Goal: Information Seeking & Learning: Learn about a topic

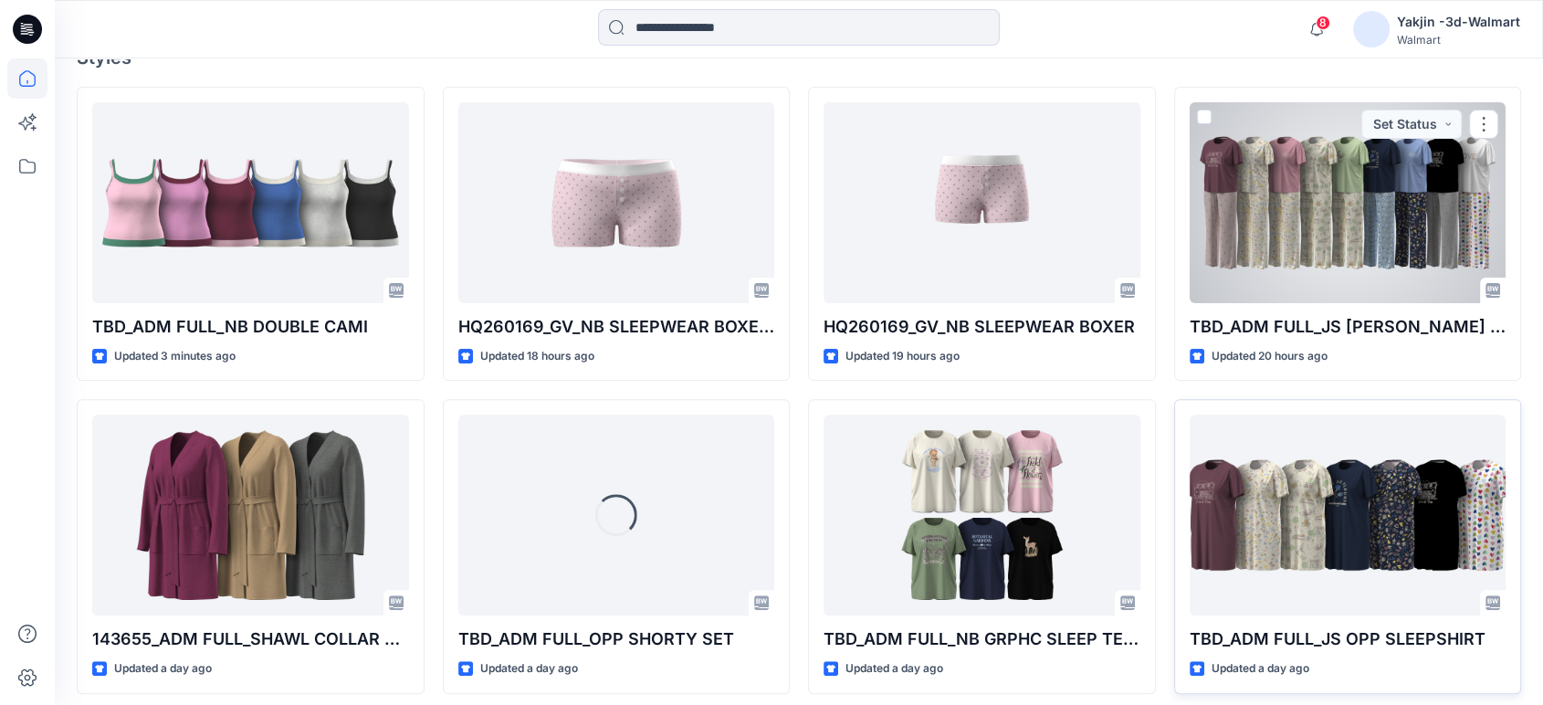
scroll to position [533, 0]
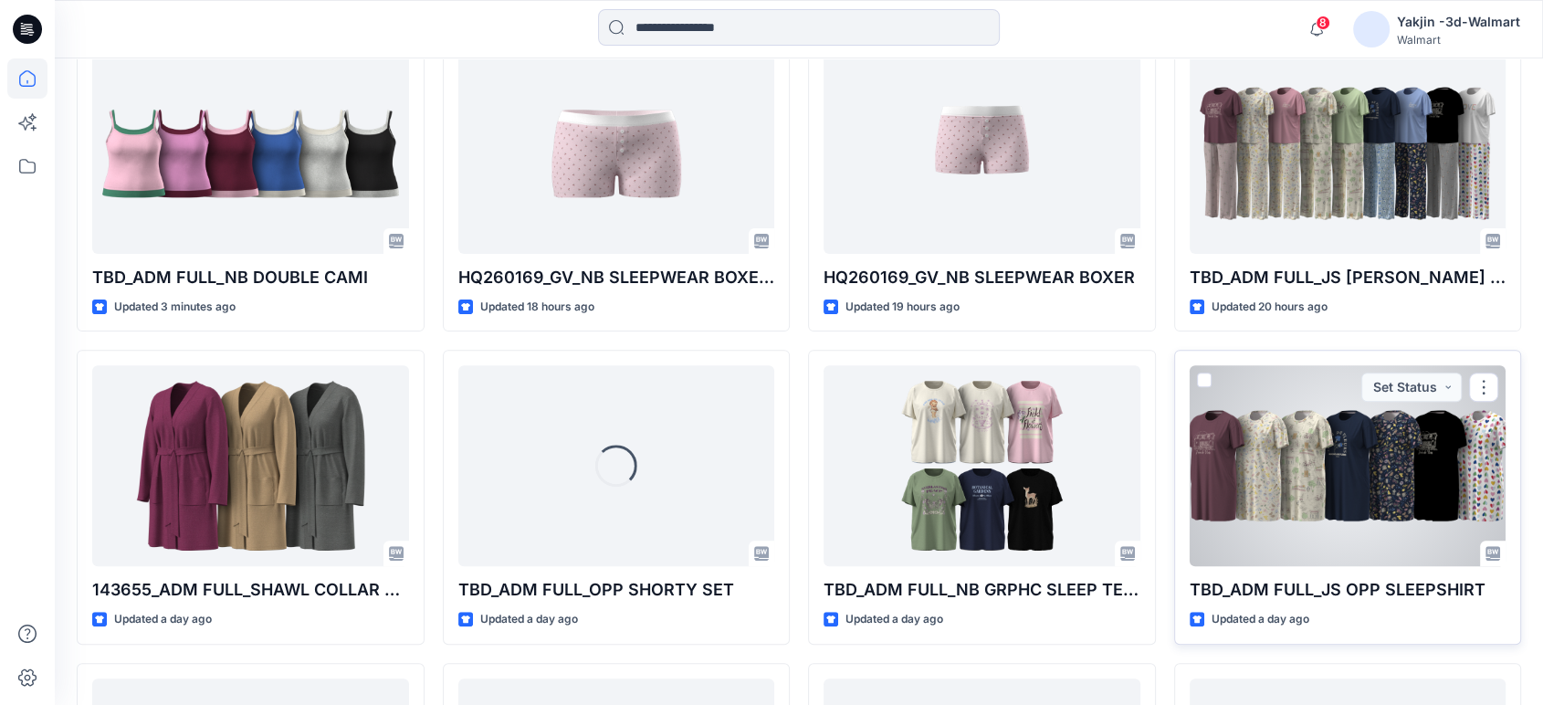
click at [1386, 425] on div at bounding box center [1348, 465] width 317 height 201
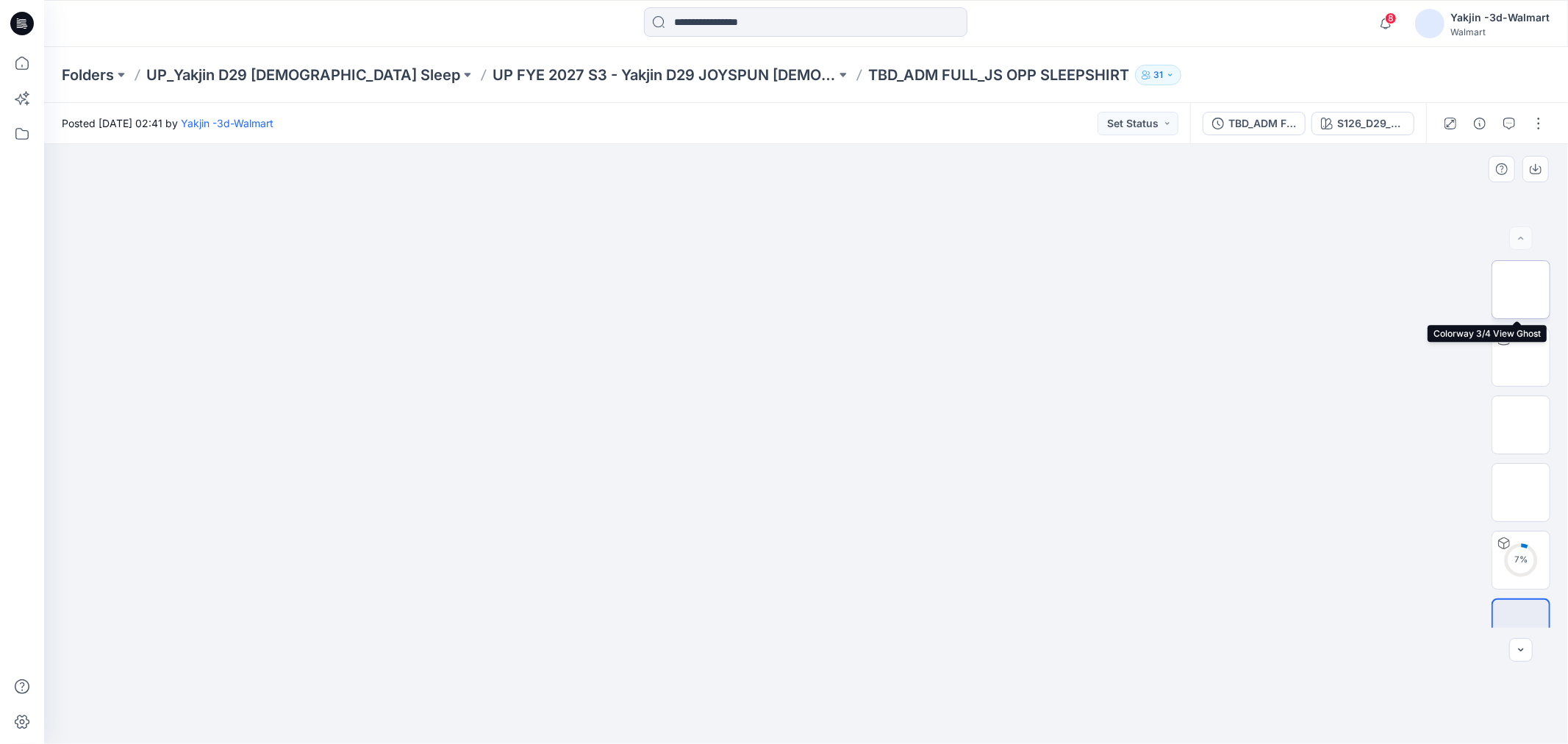
click at [1242, 290] on img at bounding box center [1521, 290] width 0 height 0
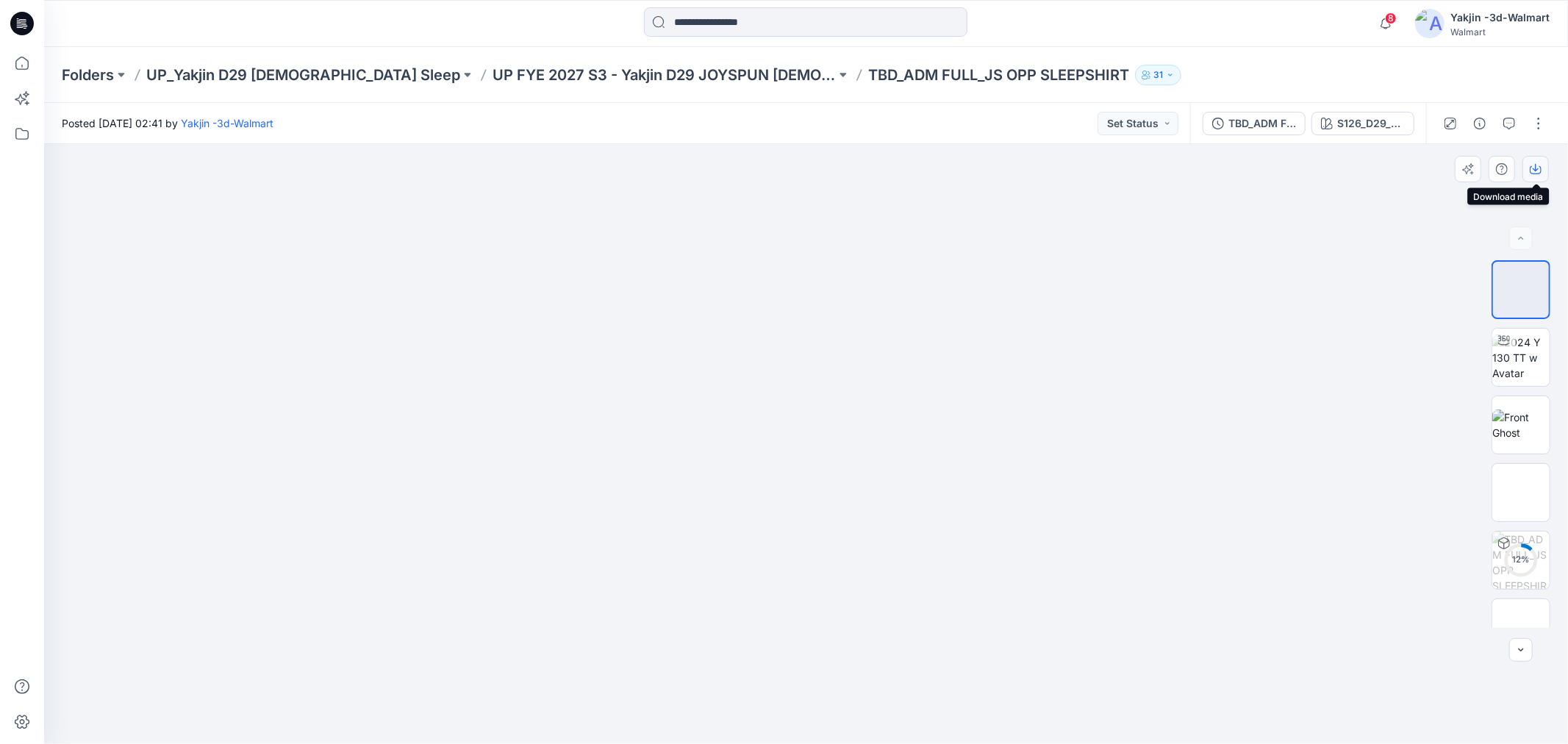
click at [1242, 173] on icon "button" at bounding box center [1536, 169] width 12 height 12
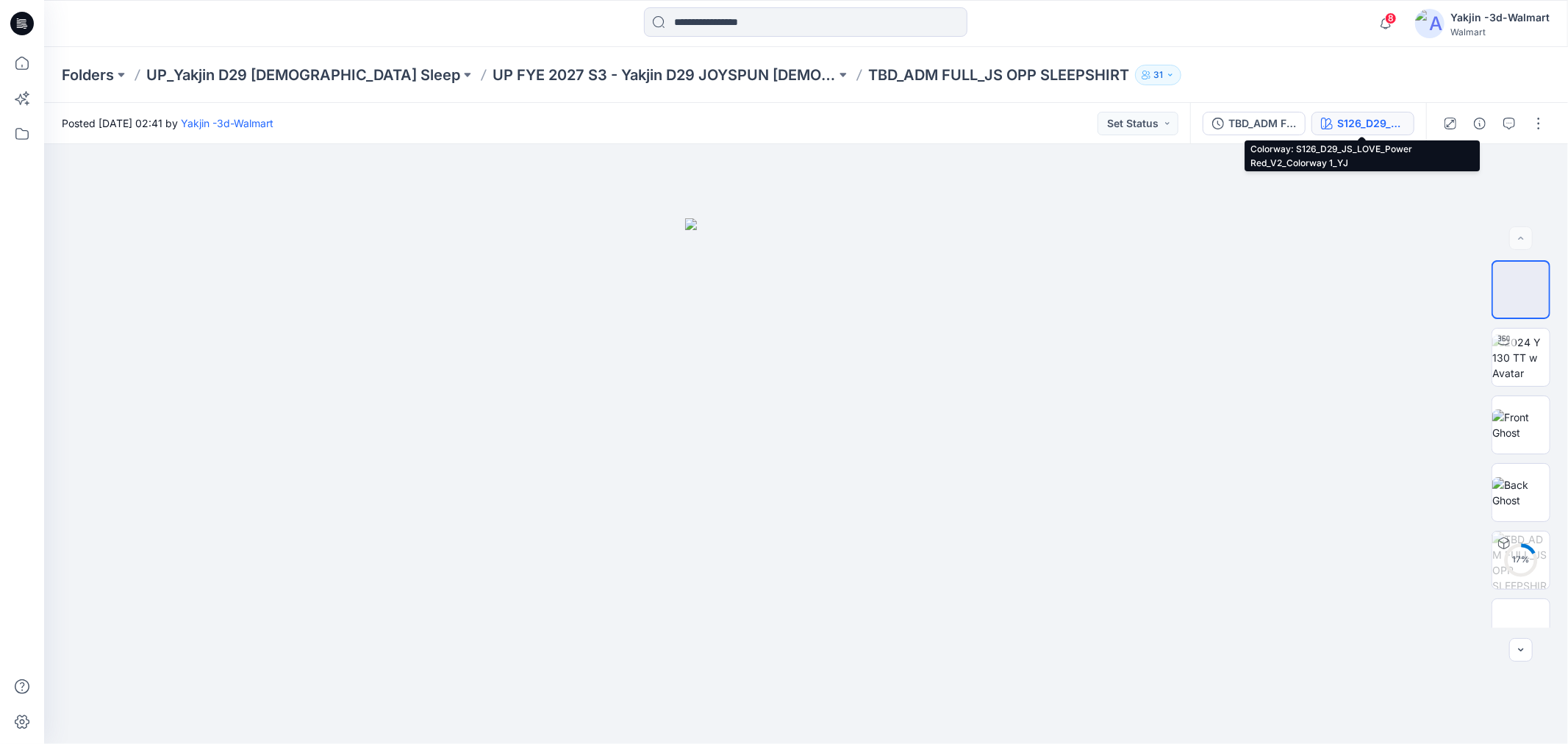
click at [1242, 123] on div "S126_D29_JS_LOVE_Power Red_V2_Colorway 1_YJ" at bounding box center [1371, 123] width 68 height 16
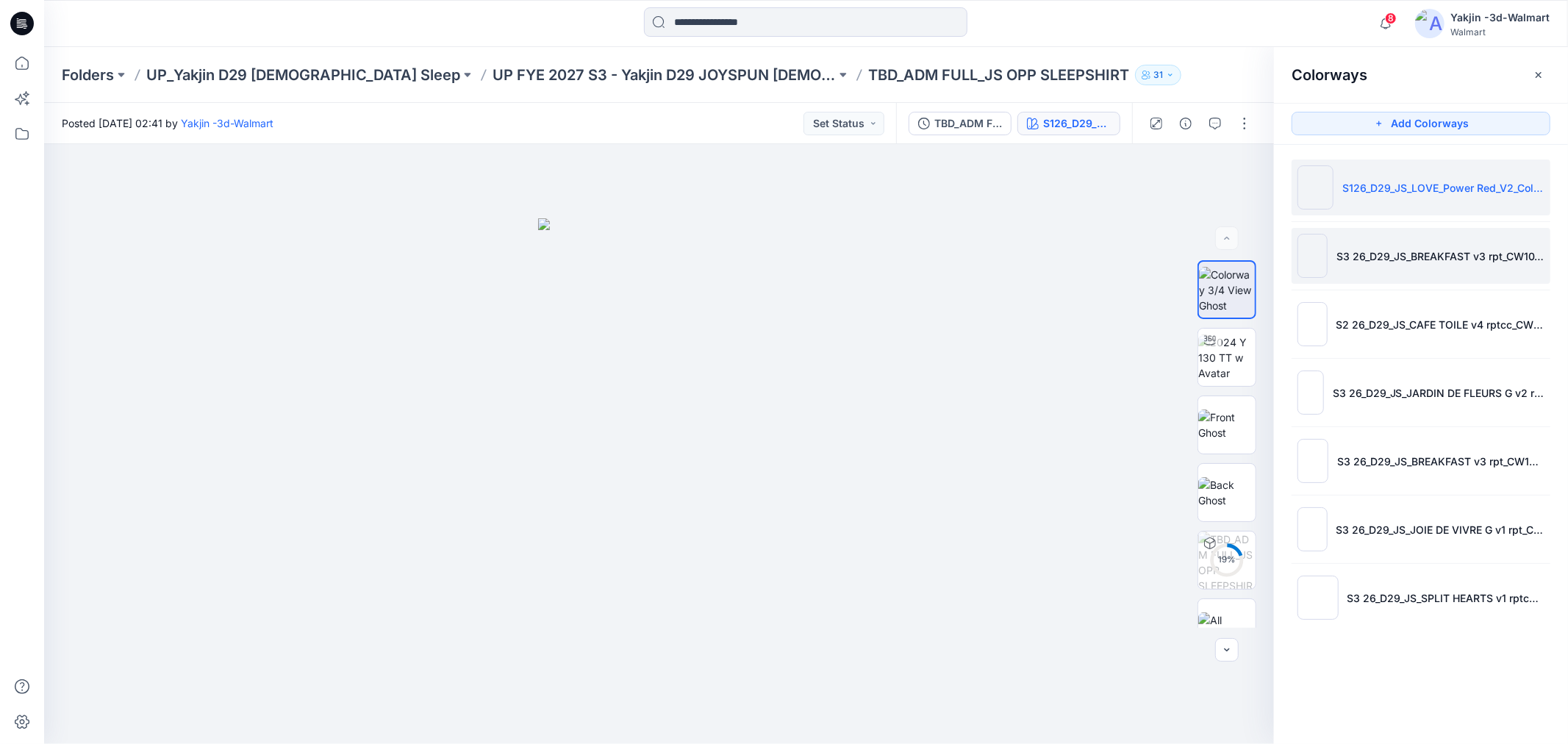
click at [1242, 251] on img at bounding box center [1312, 255] width 30 height 44
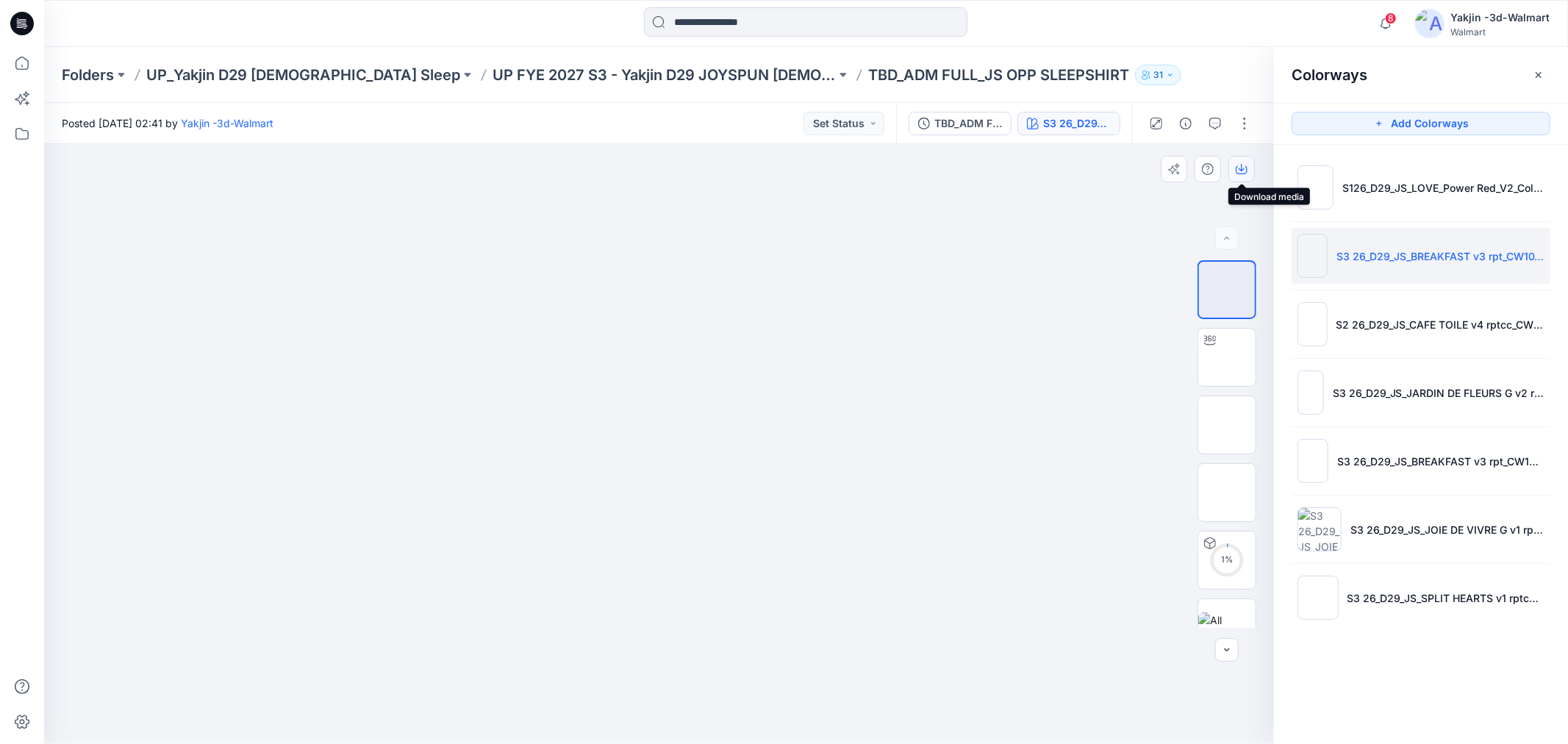
click at [1242, 179] on button "button" at bounding box center [1242, 169] width 27 height 27
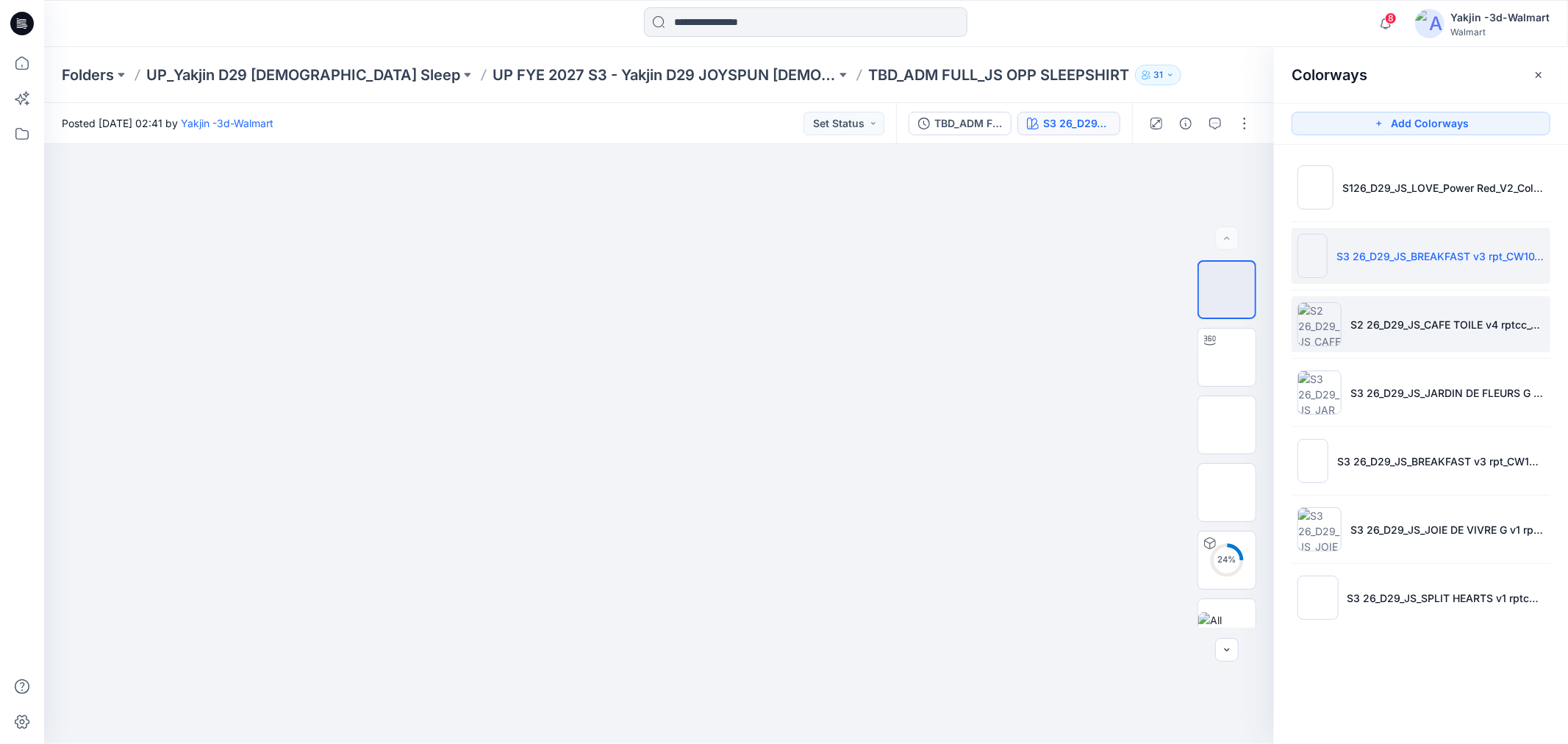
click at [1242, 326] on img at bounding box center [1319, 324] width 44 height 44
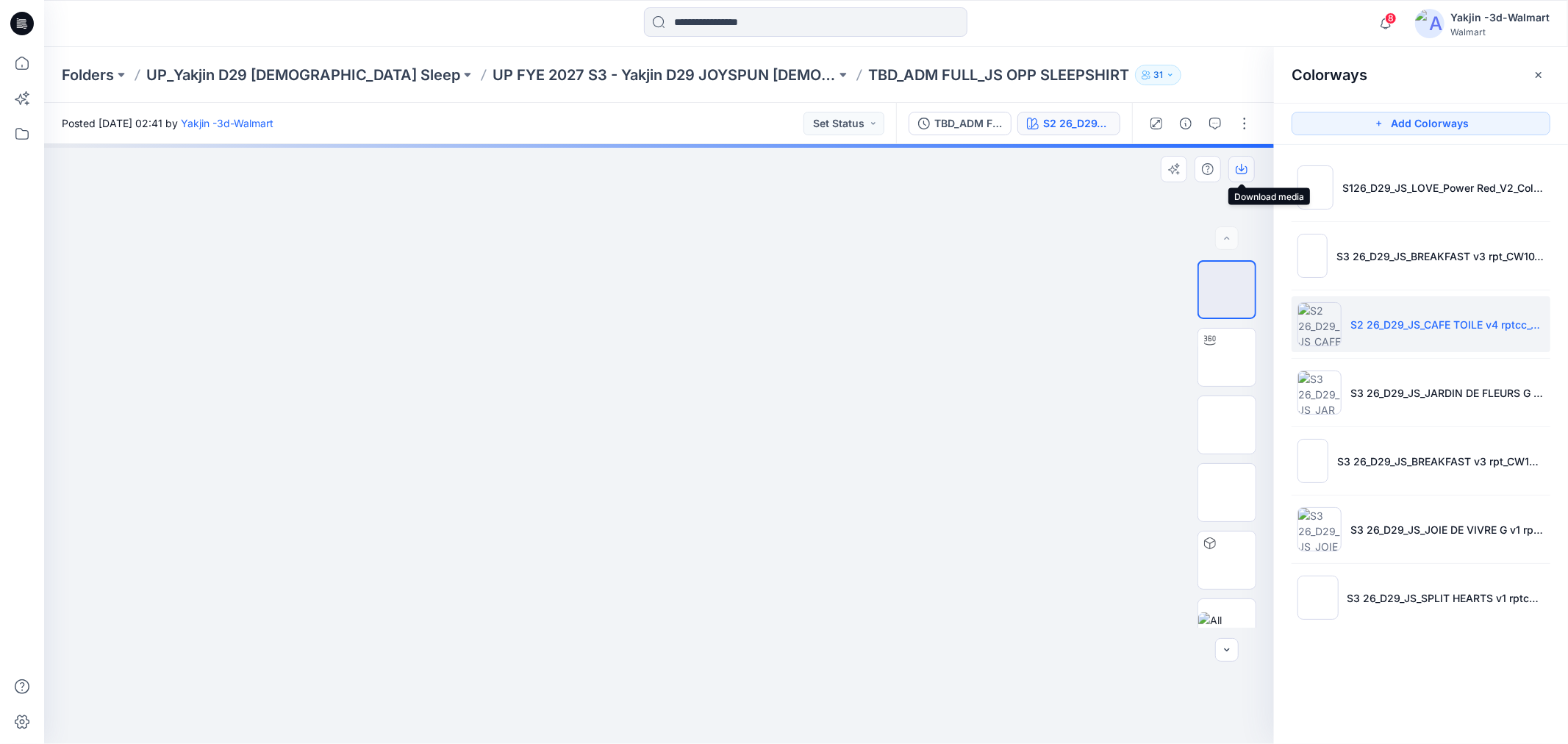
click at [1241, 171] on icon "button" at bounding box center [1241, 167] width 6 height 7
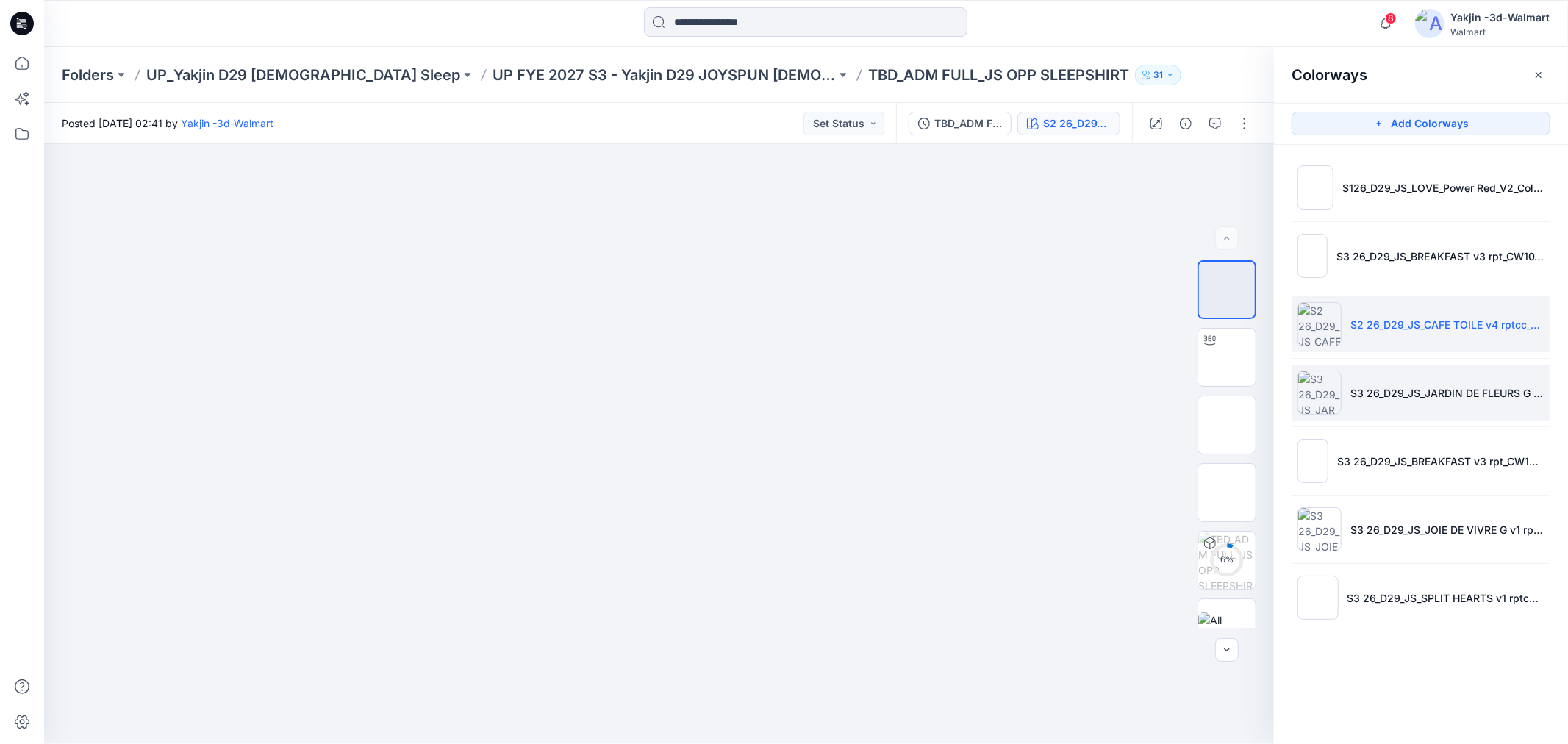
click at [1242, 398] on img at bounding box center [1319, 392] width 44 height 44
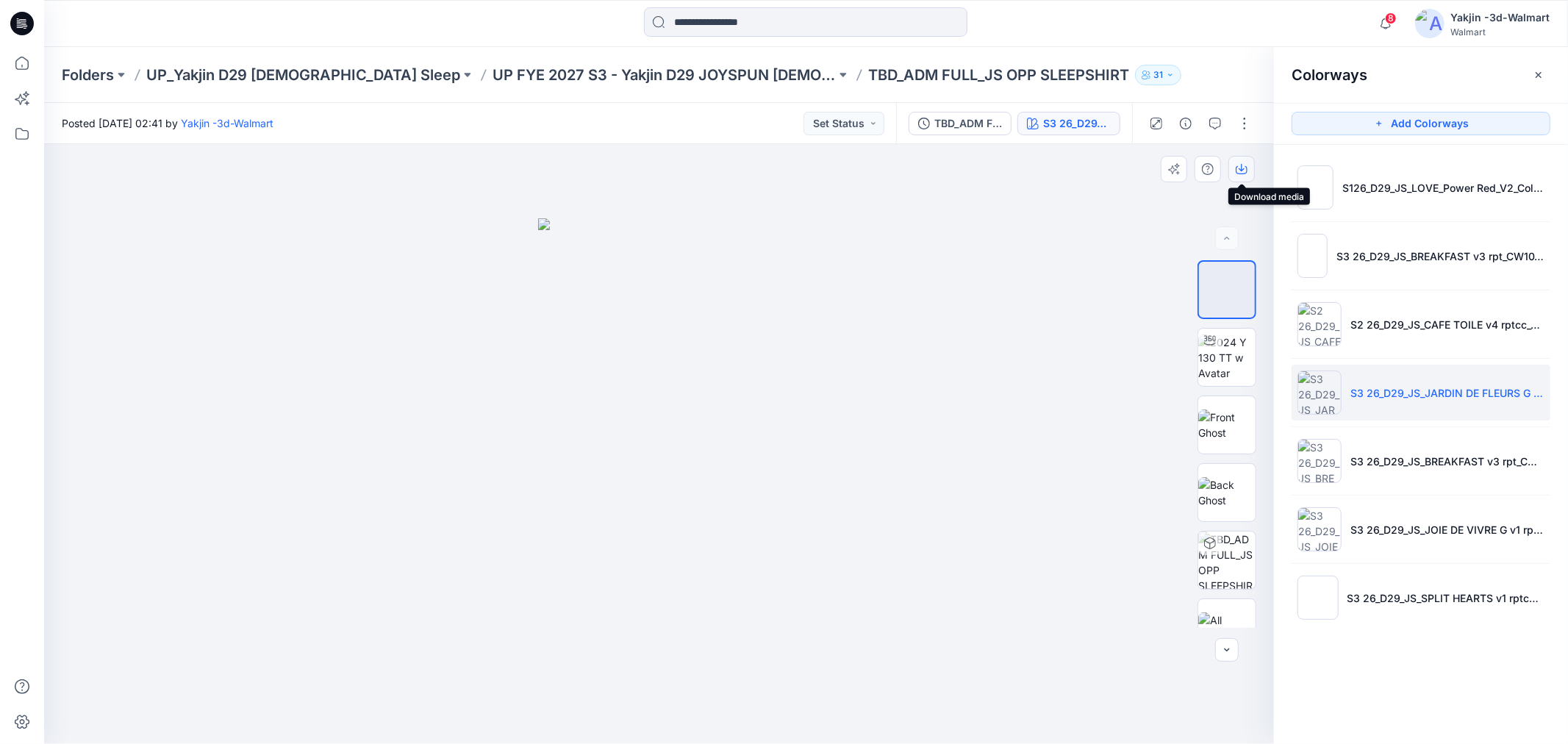
click at [1240, 171] on icon "button" at bounding box center [1242, 169] width 12 height 12
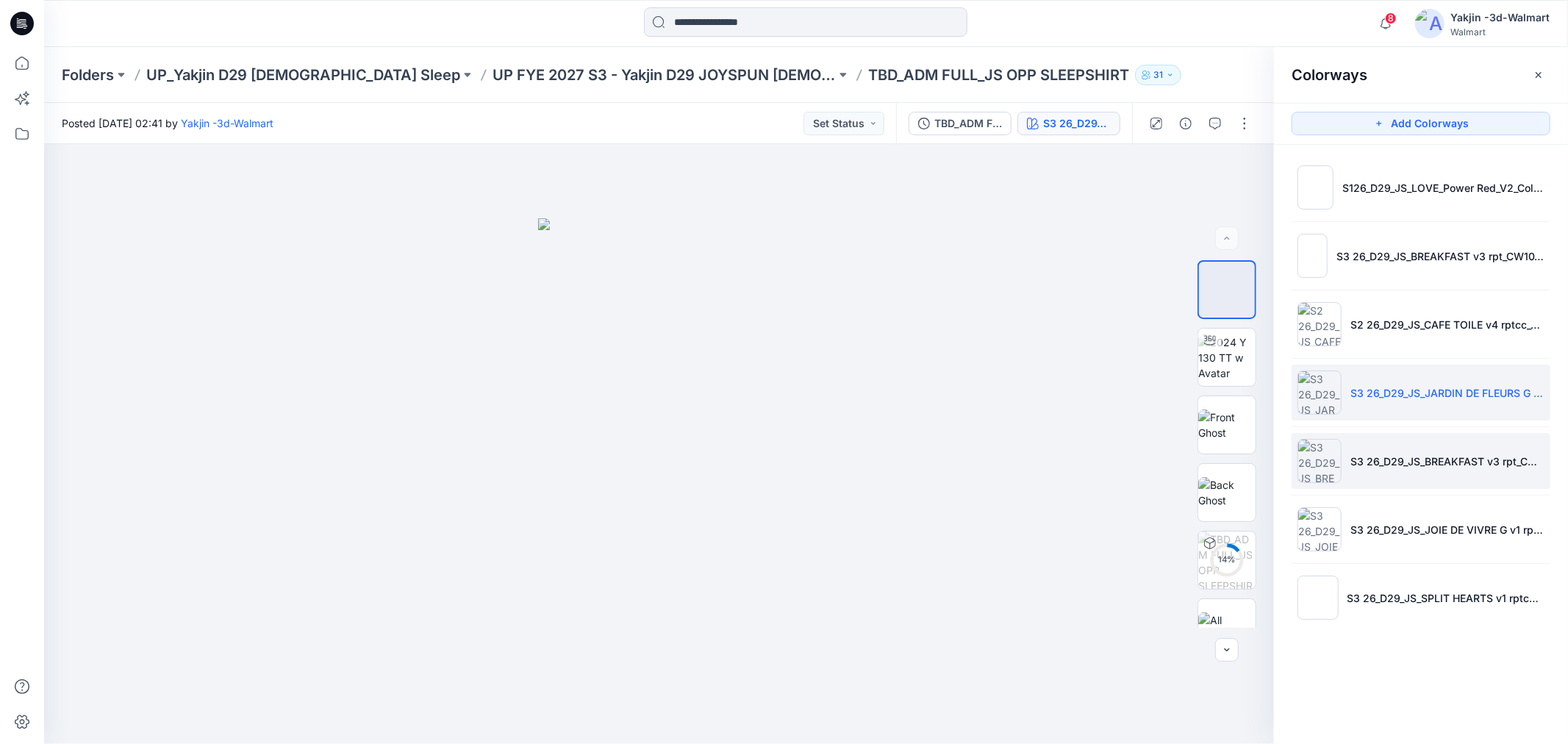
click at [1242, 466] on img at bounding box center [1319, 461] width 44 height 44
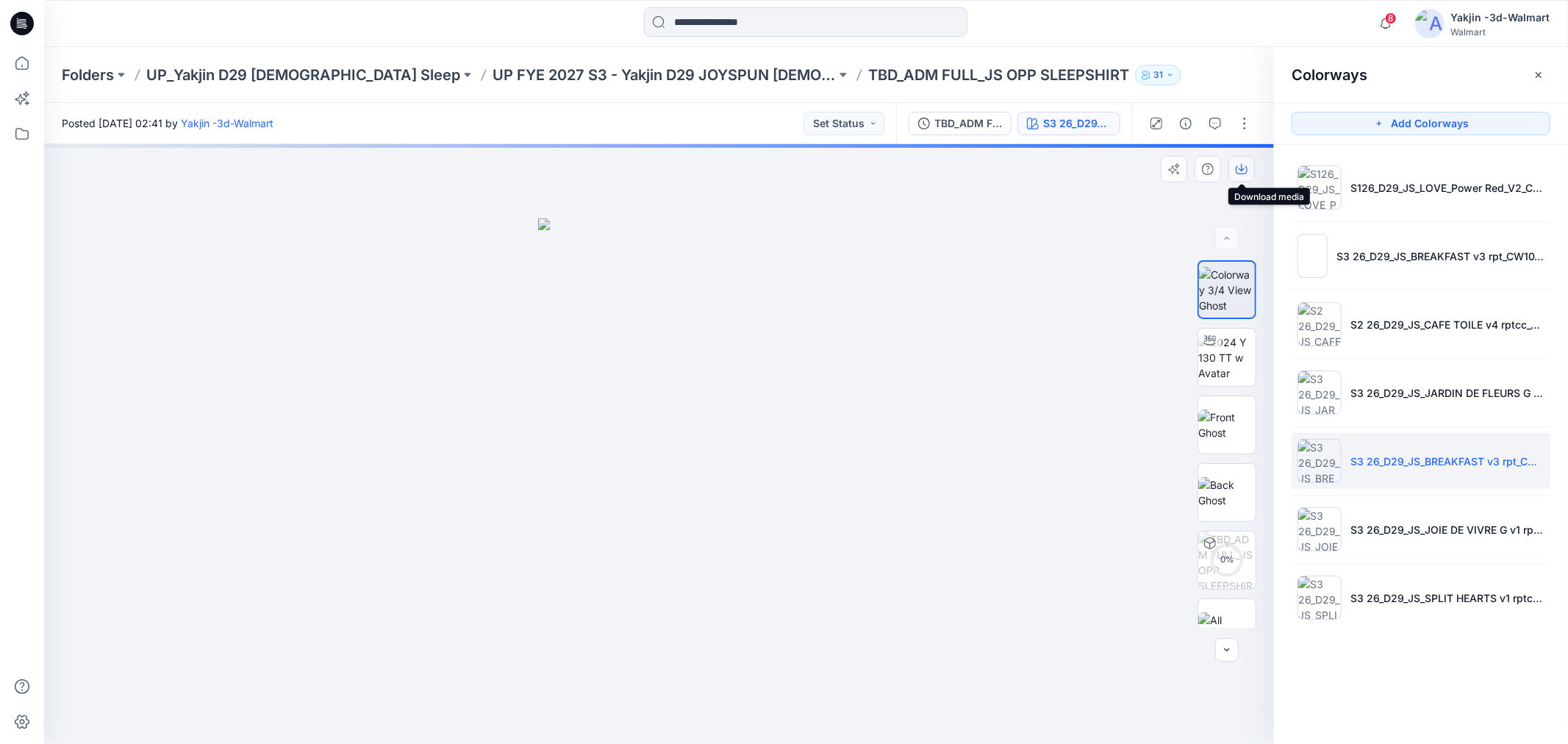
click at [1241, 163] on icon "button" at bounding box center [1242, 169] width 12 height 12
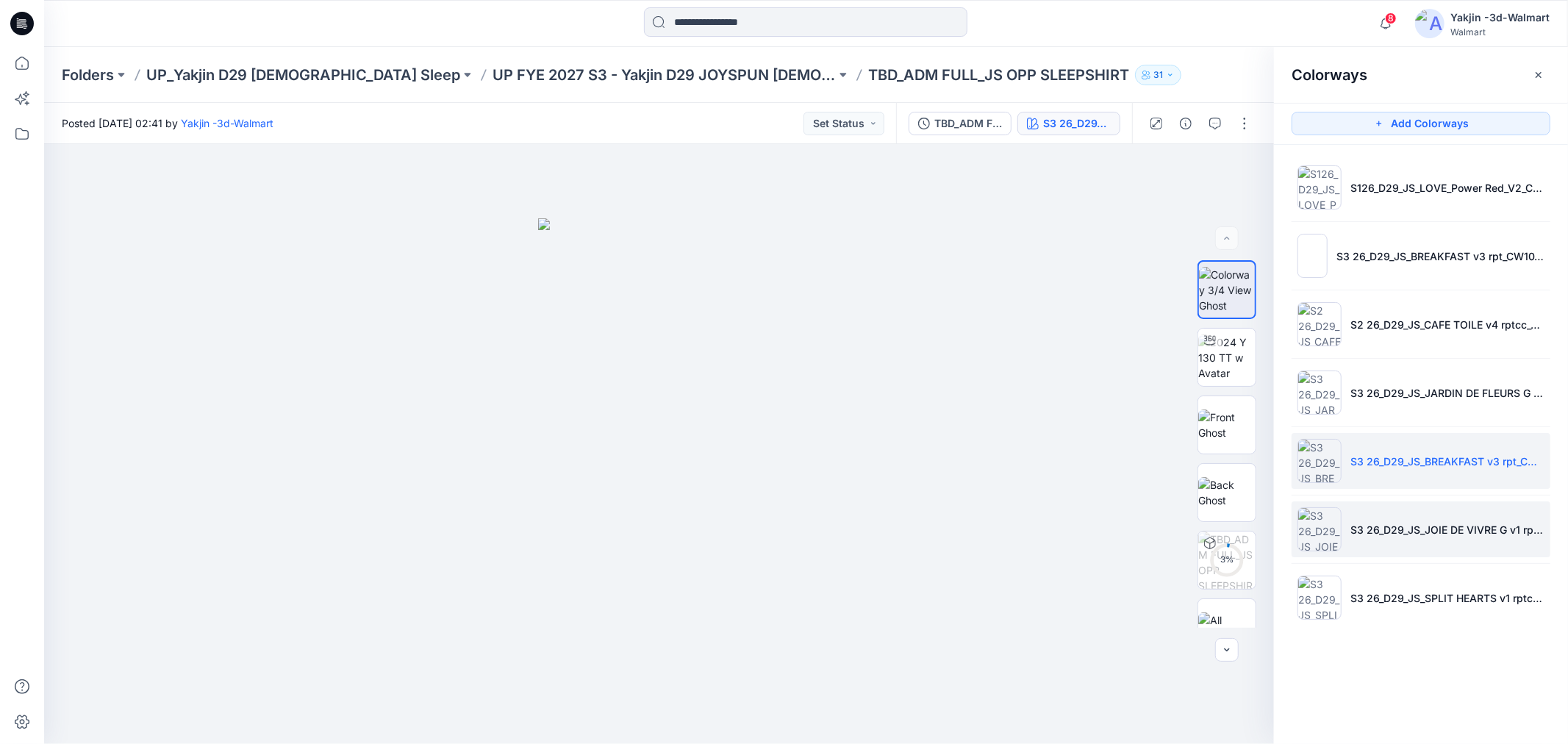
click at [1242, 531] on img at bounding box center [1319, 529] width 44 height 44
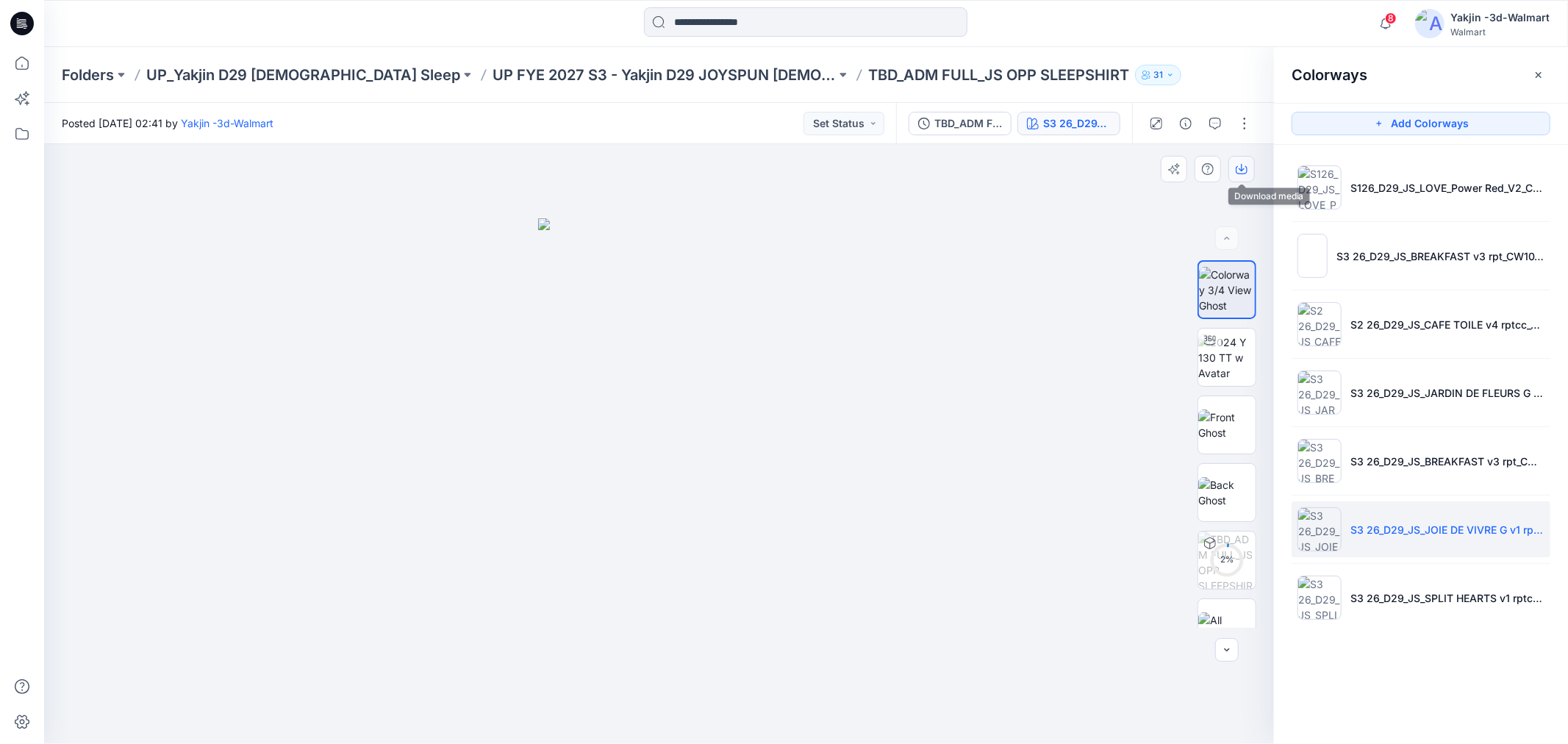
click at [1241, 174] on icon "button" at bounding box center [1242, 169] width 12 height 12
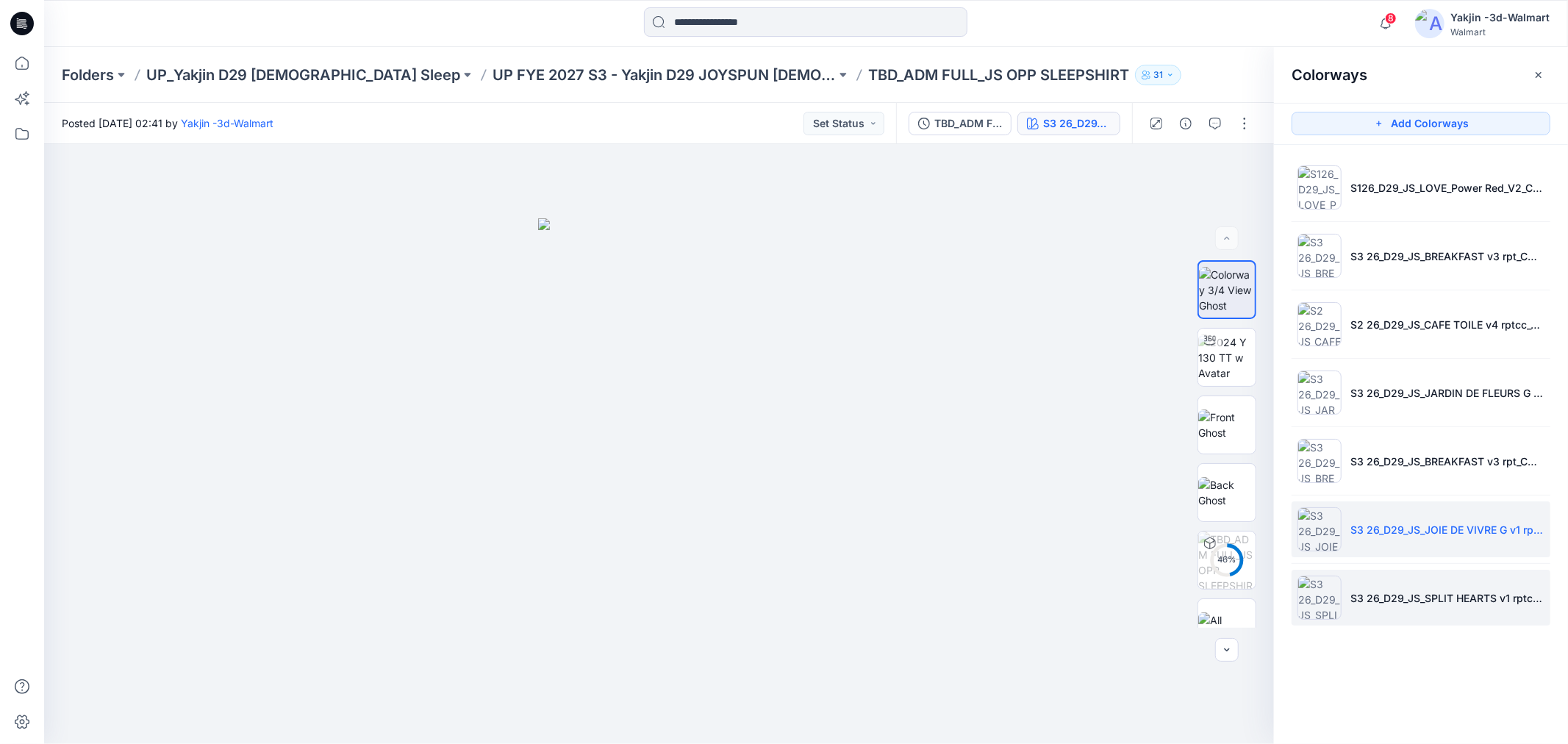
click at [1242, 567] on img at bounding box center [1319, 597] width 44 height 44
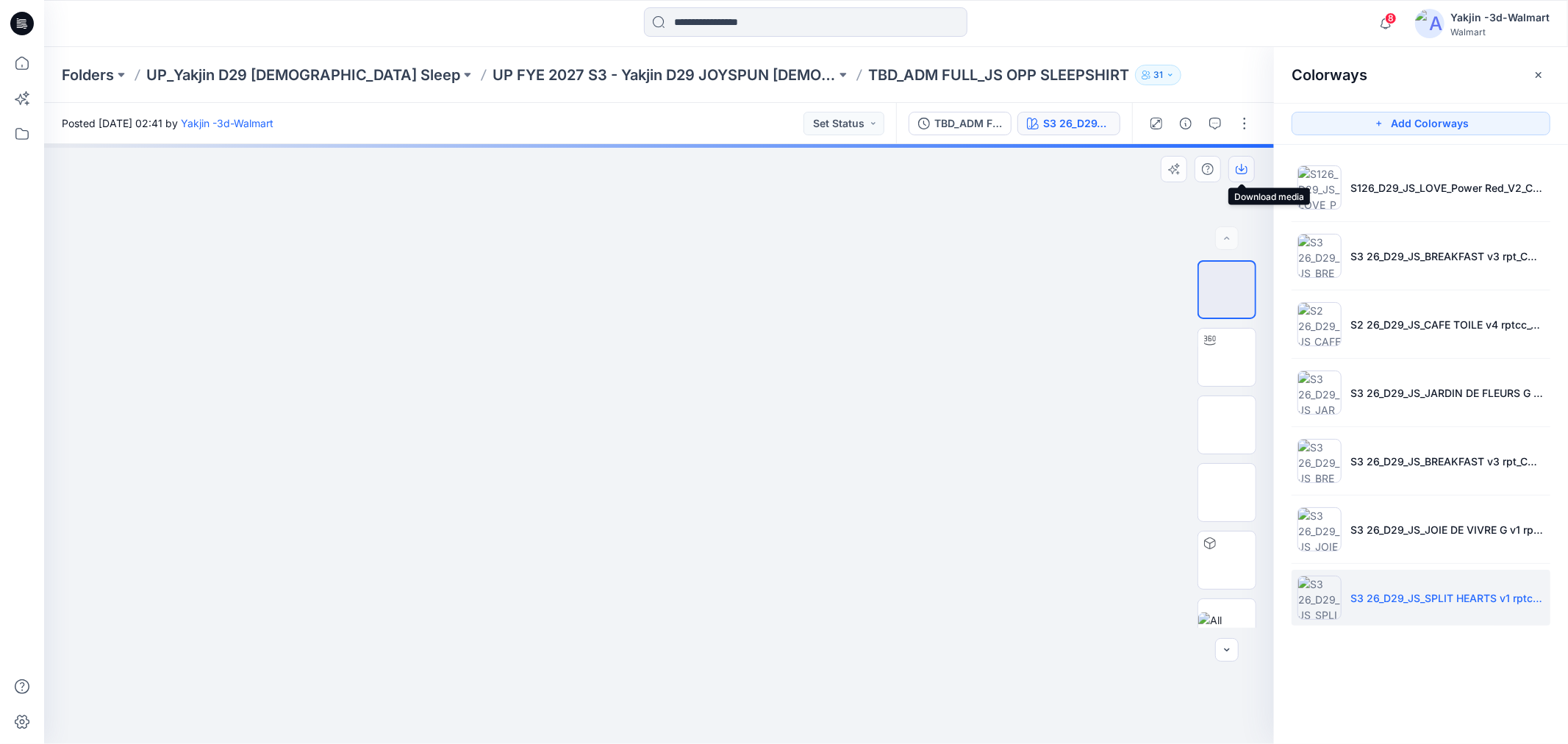
click at [1242, 177] on button "button" at bounding box center [1242, 169] width 27 height 27
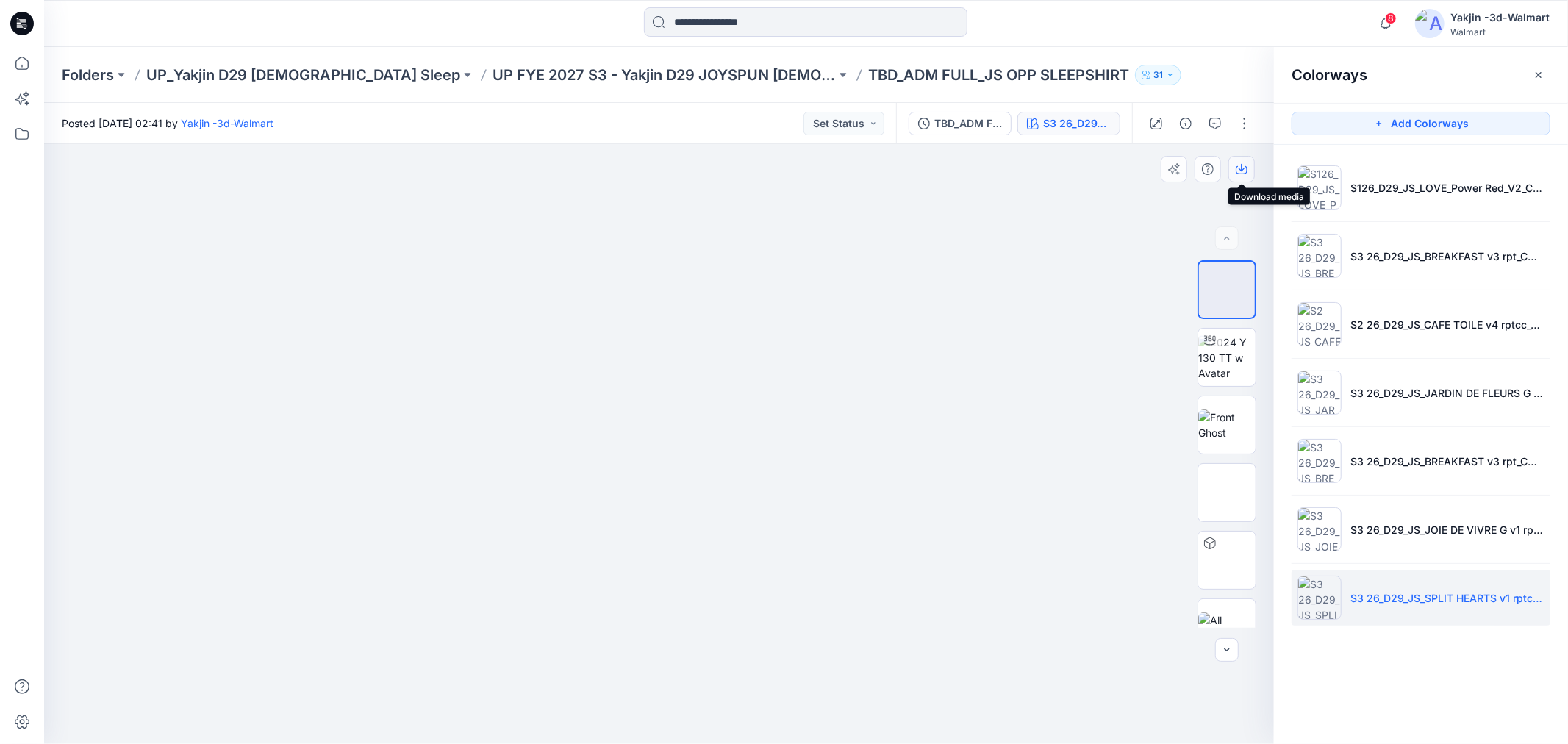
click at [1238, 173] on icon "button" at bounding box center [1242, 169] width 12 height 12
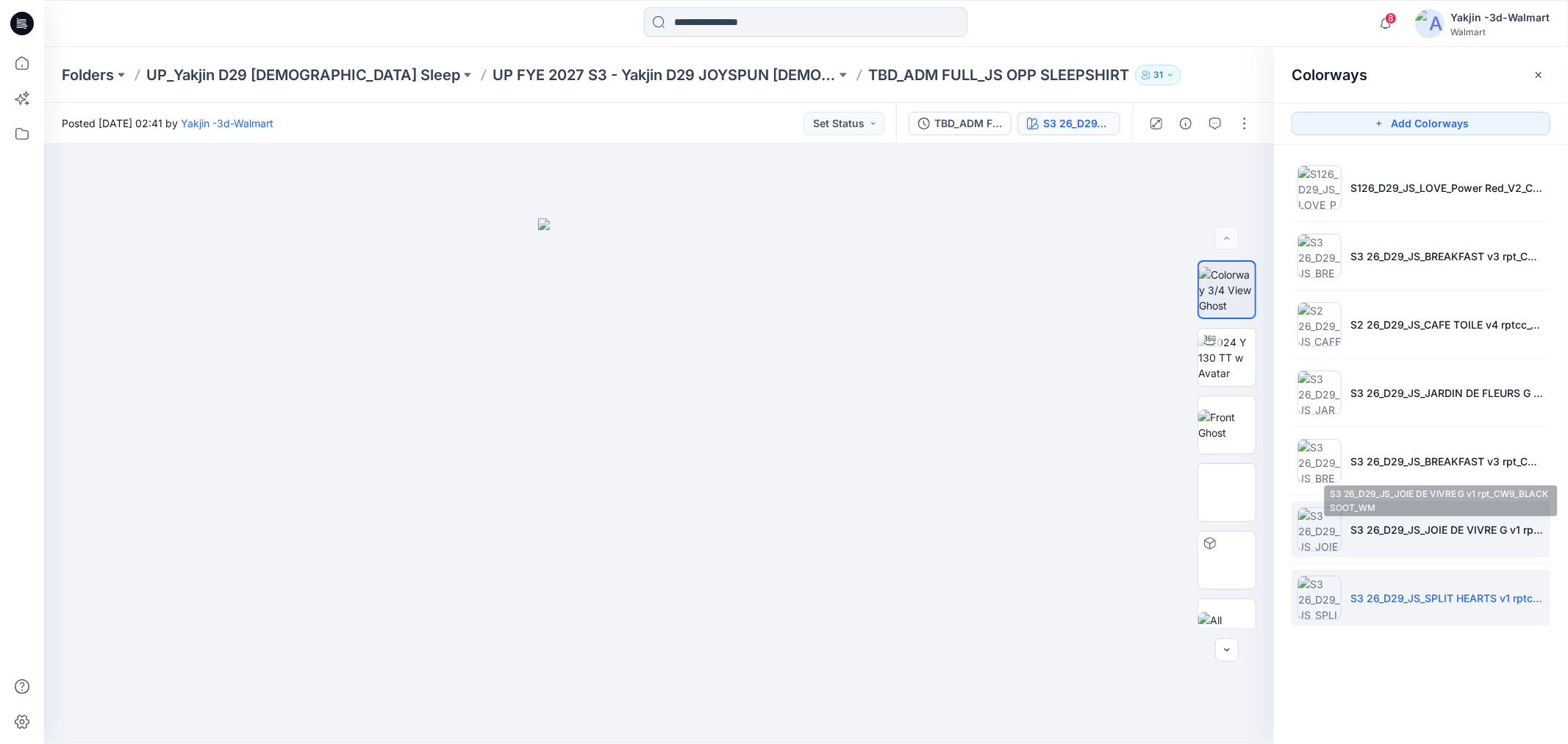
click at [1242, 530] on img at bounding box center [1319, 529] width 44 height 44
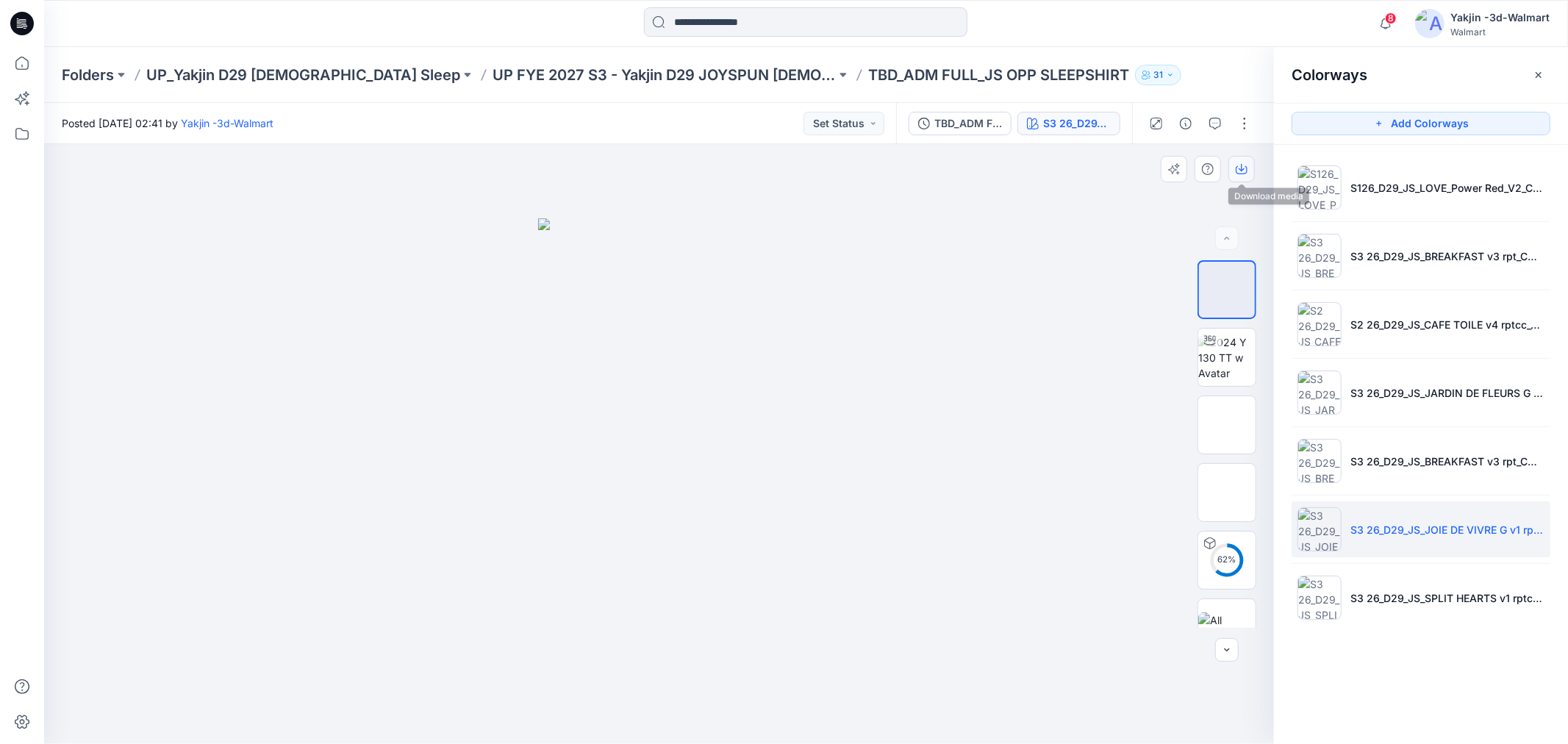
click at [1241, 171] on icon "button" at bounding box center [1241, 167] width 6 height 7
click at [1227, 290] on img at bounding box center [1227, 290] width 0 height 0
click at [1242, 167] on icon "button" at bounding box center [1242, 170] width 12 height 8
click at [1236, 169] on icon "button" at bounding box center [1242, 169] width 12 height 12
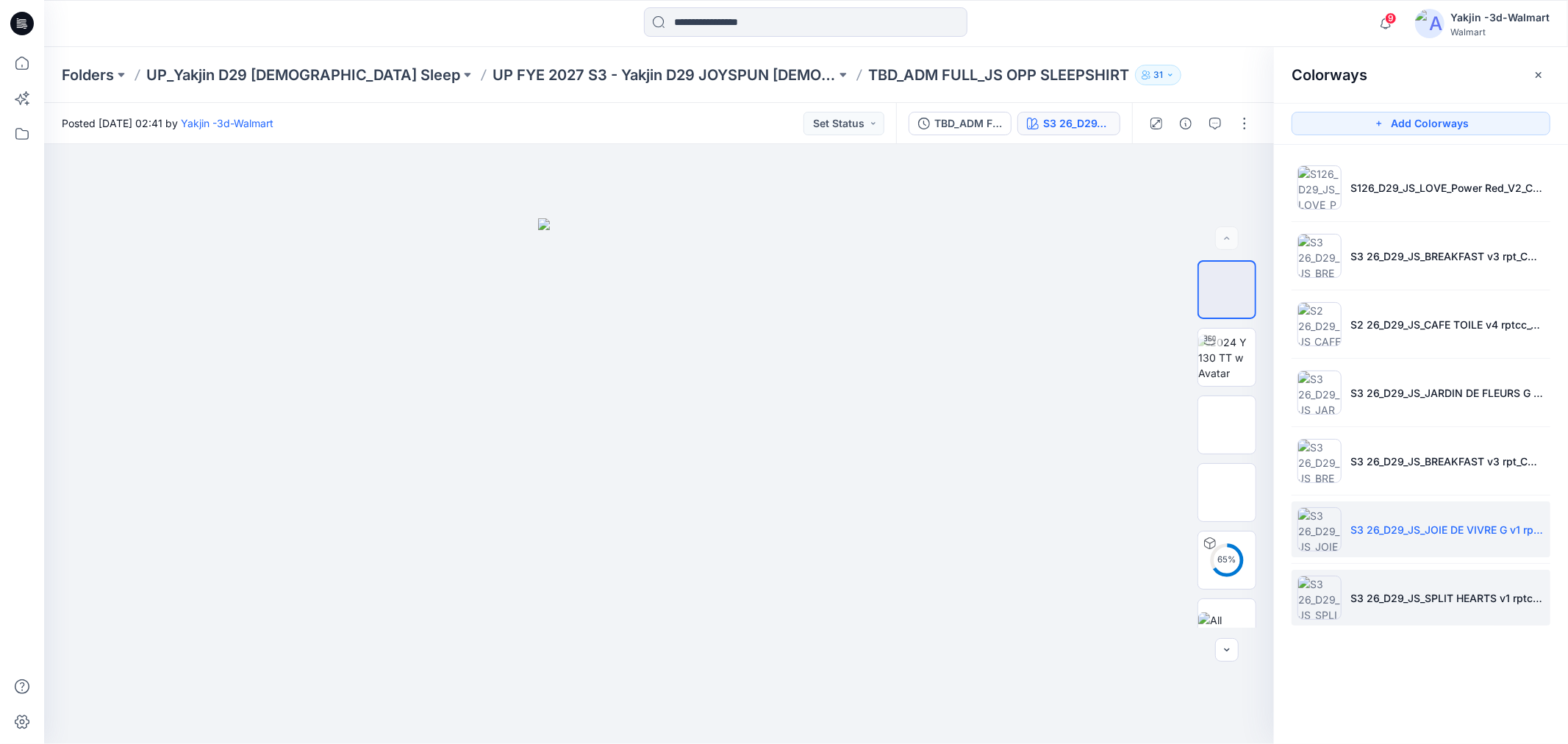
click at [1242, 567] on img at bounding box center [1319, 597] width 44 height 44
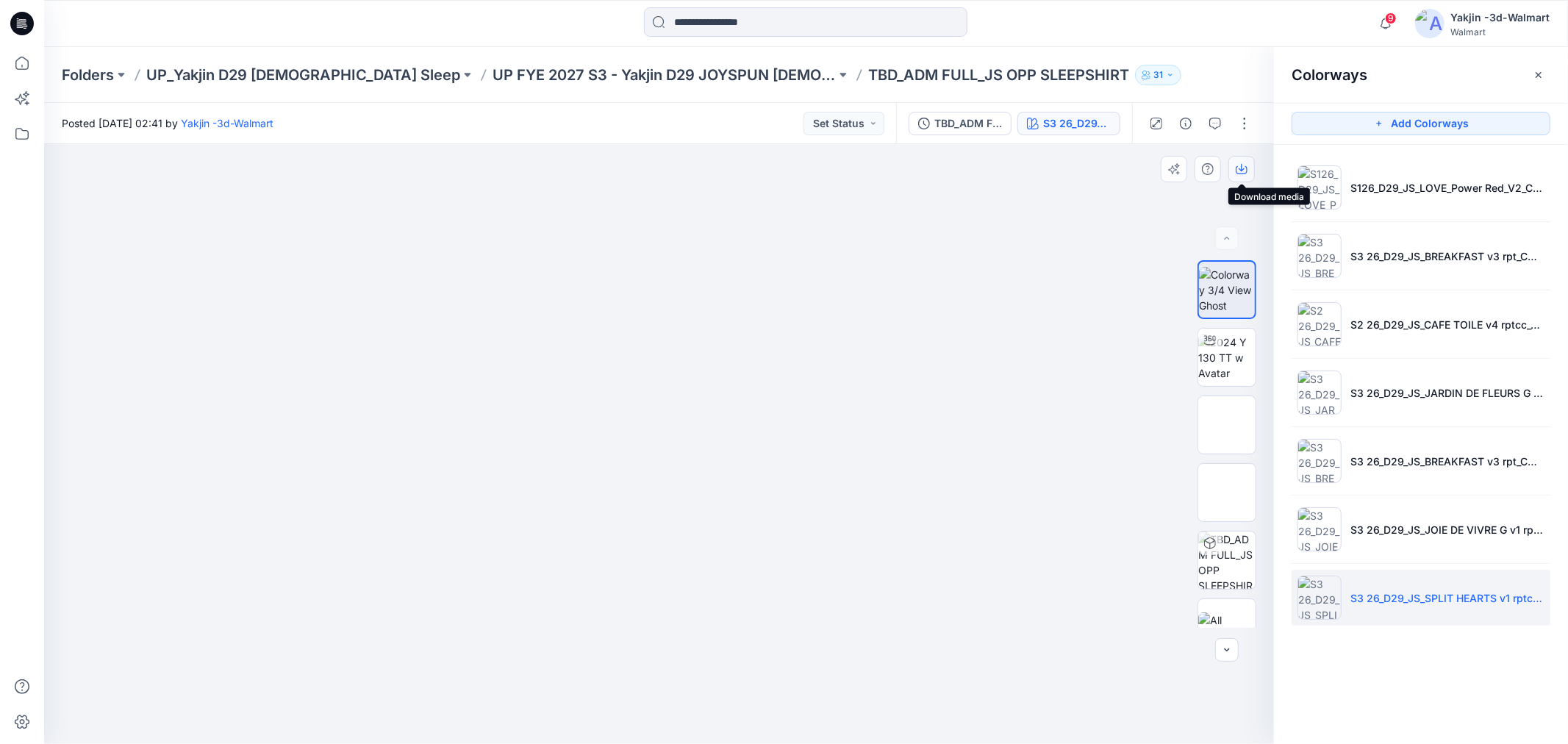
click at [1233, 170] on button "button" at bounding box center [1242, 169] width 27 height 27
click at [1239, 170] on icon "button" at bounding box center [1242, 169] width 12 height 12
click at [1242, 170] on icon "button" at bounding box center [1242, 169] width 12 height 12
click at [1241, 169] on icon "button" at bounding box center [1241, 167] width 6 height 7
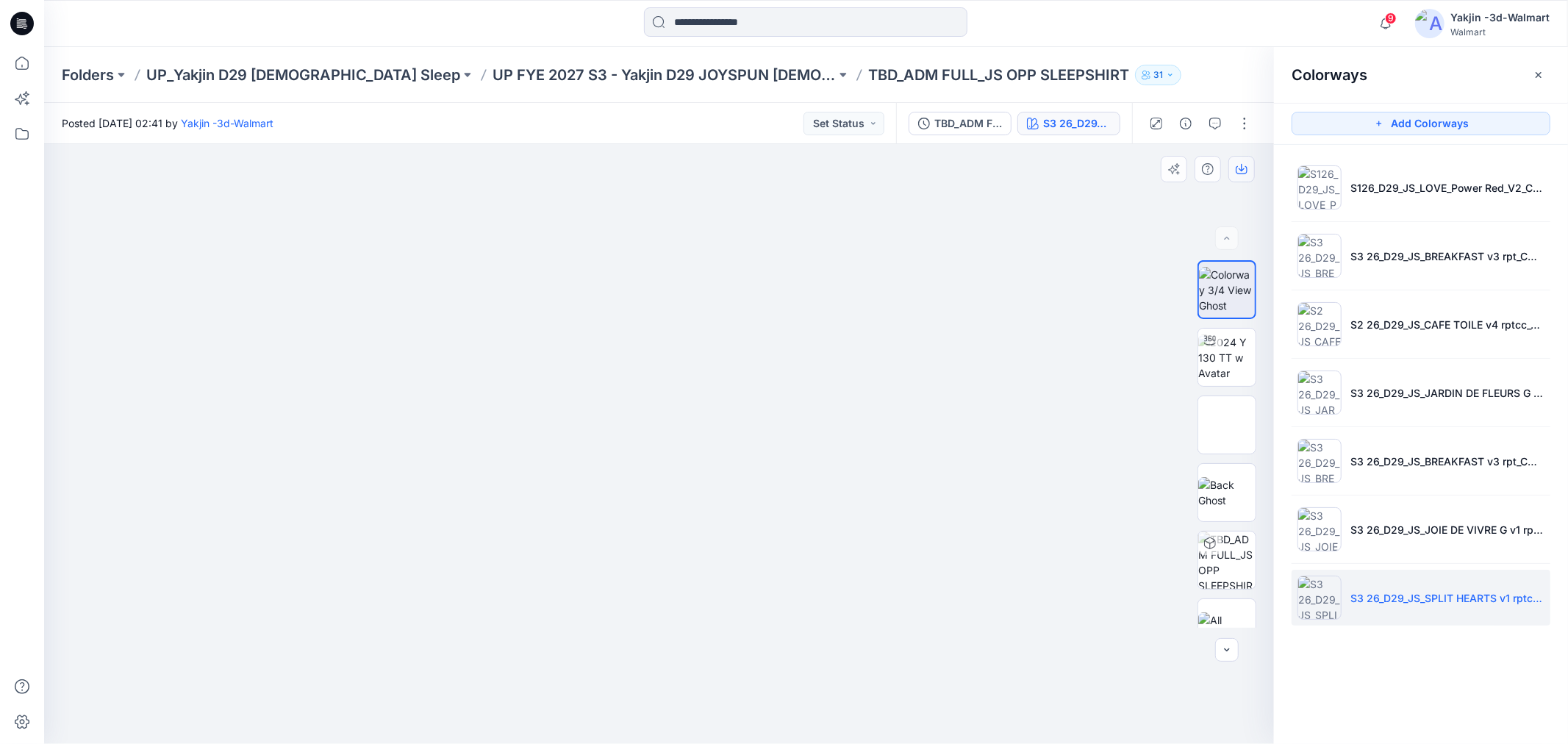
click at [1240, 169] on icon "button" at bounding box center [1242, 169] width 12 height 12
click at [1239, 169] on icon "button" at bounding box center [1242, 169] width 12 height 12
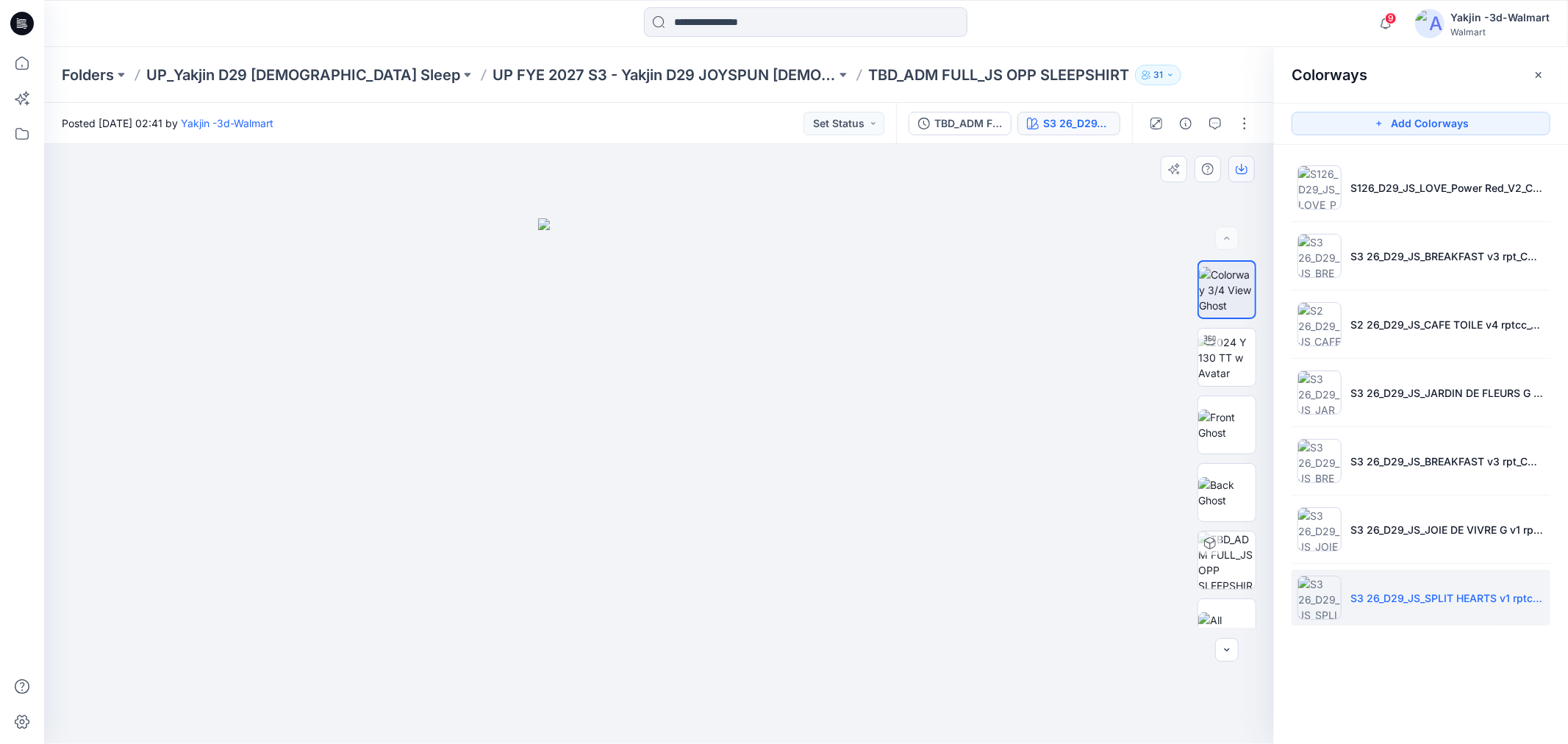
click at [1237, 169] on icon "button" at bounding box center [1242, 170] width 12 height 8
click at [710, 349] on img at bounding box center [659, 481] width 242 height 526
click at [1242, 165] on icon "button" at bounding box center [1242, 169] width 12 height 12
click at [1242, 291] on img at bounding box center [1227, 290] width 56 height 47
click at [1225, 437] on img at bounding box center [1227, 425] width 57 height 31
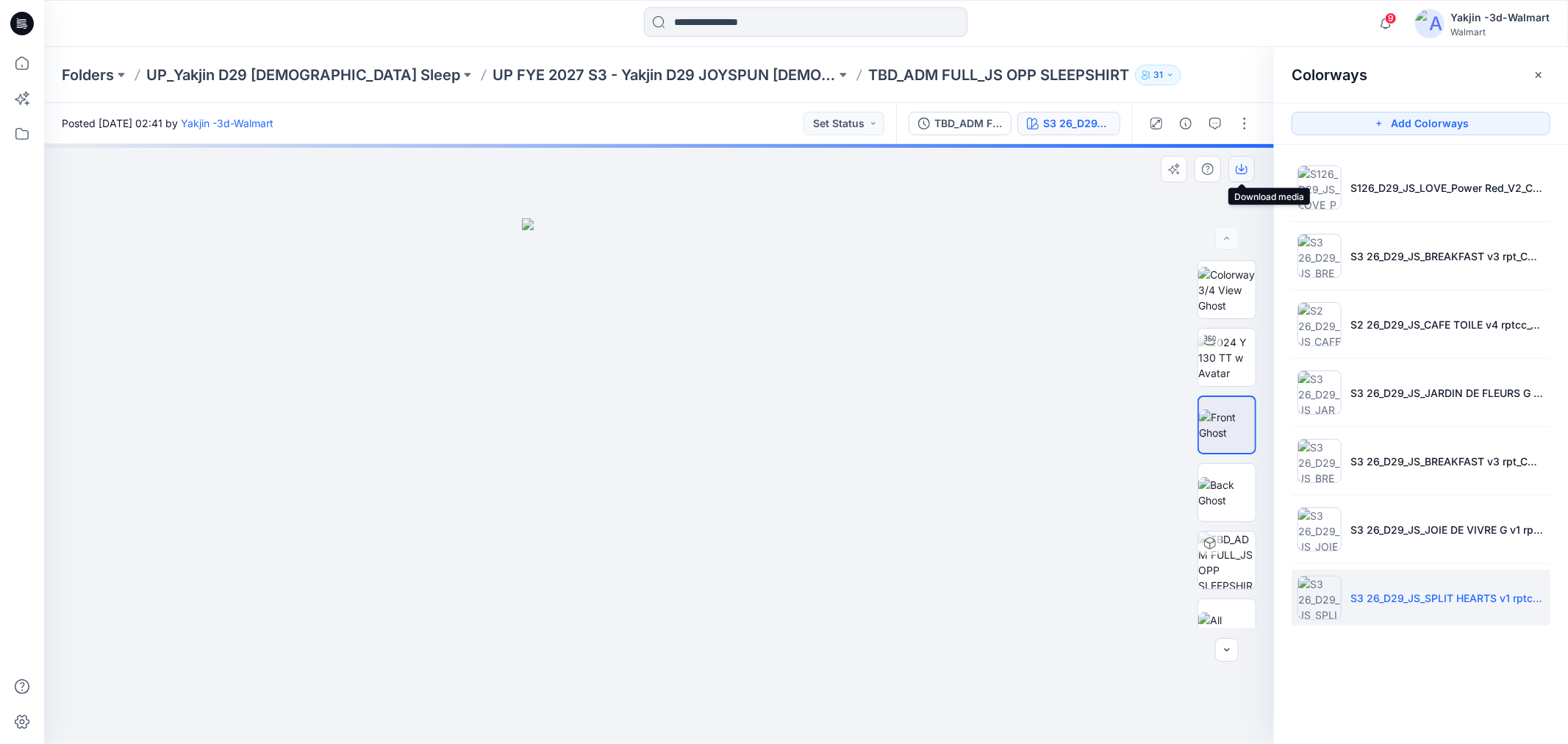
click at [1239, 170] on icon "button" at bounding box center [1242, 169] width 12 height 12
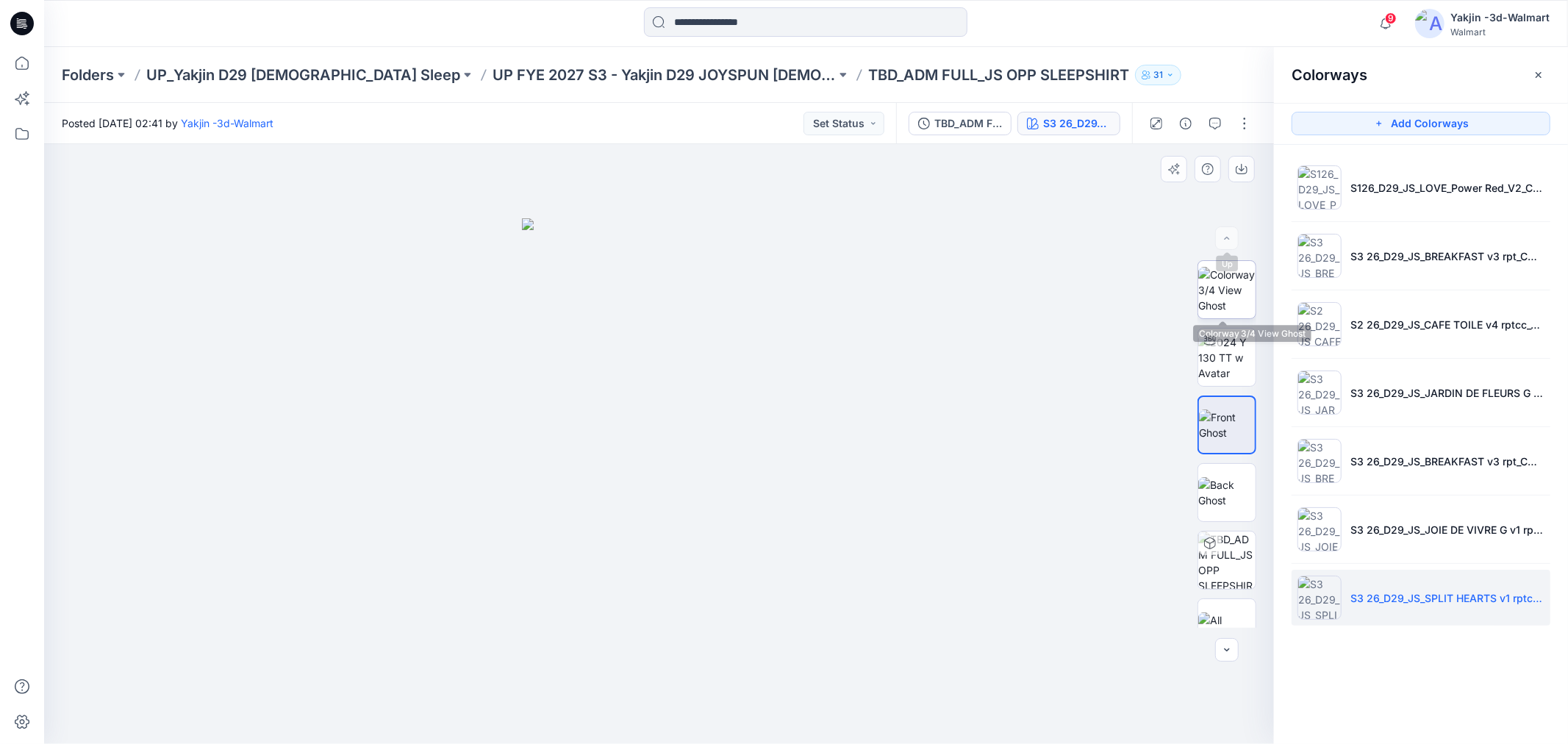
click at [1231, 291] on img at bounding box center [1227, 290] width 57 height 47
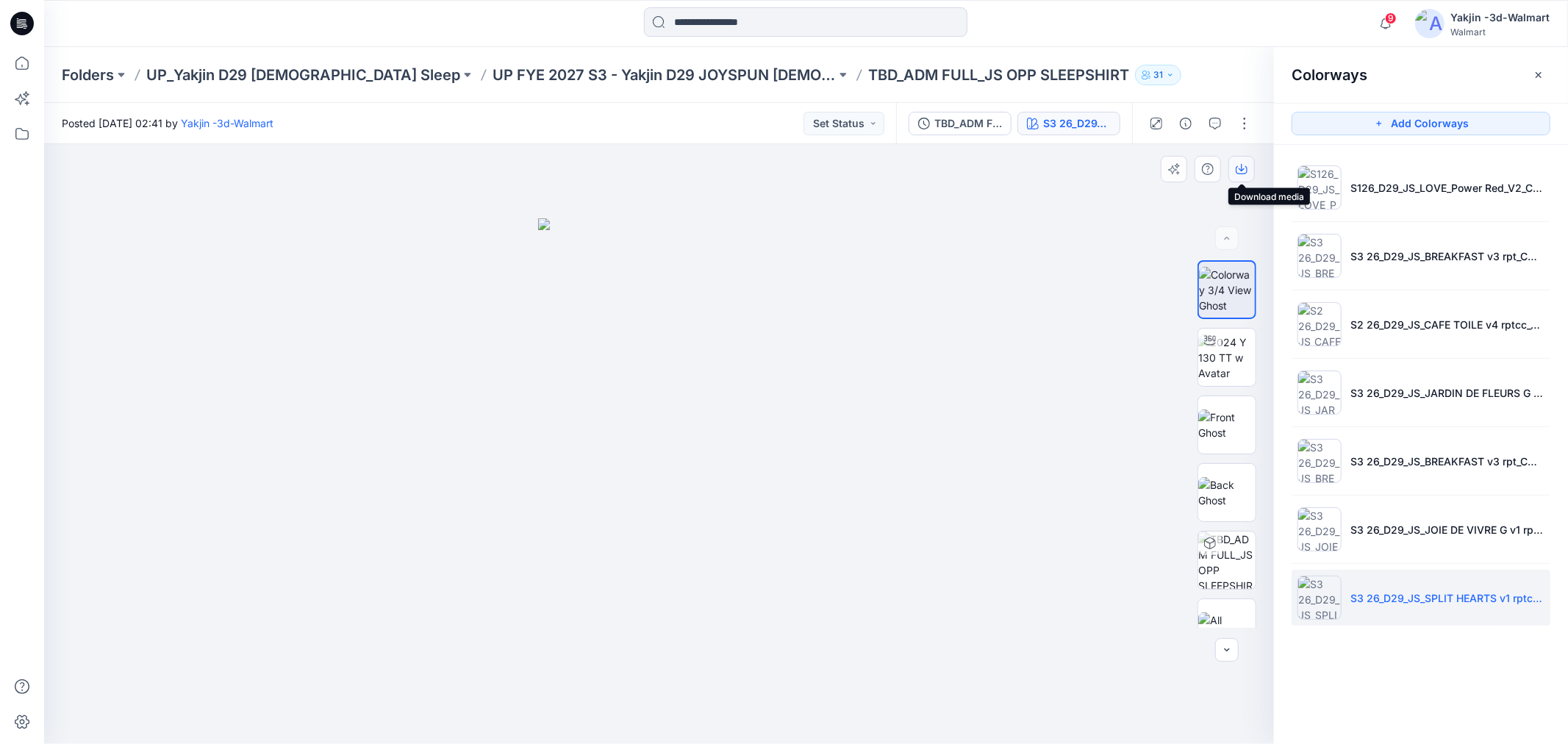
click at [1240, 167] on icon "button" at bounding box center [1242, 169] width 12 height 12
click at [1240, 166] on icon "button" at bounding box center [1242, 169] width 12 height 12
click at [1240, 167] on icon "button" at bounding box center [1242, 169] width 12 height 12
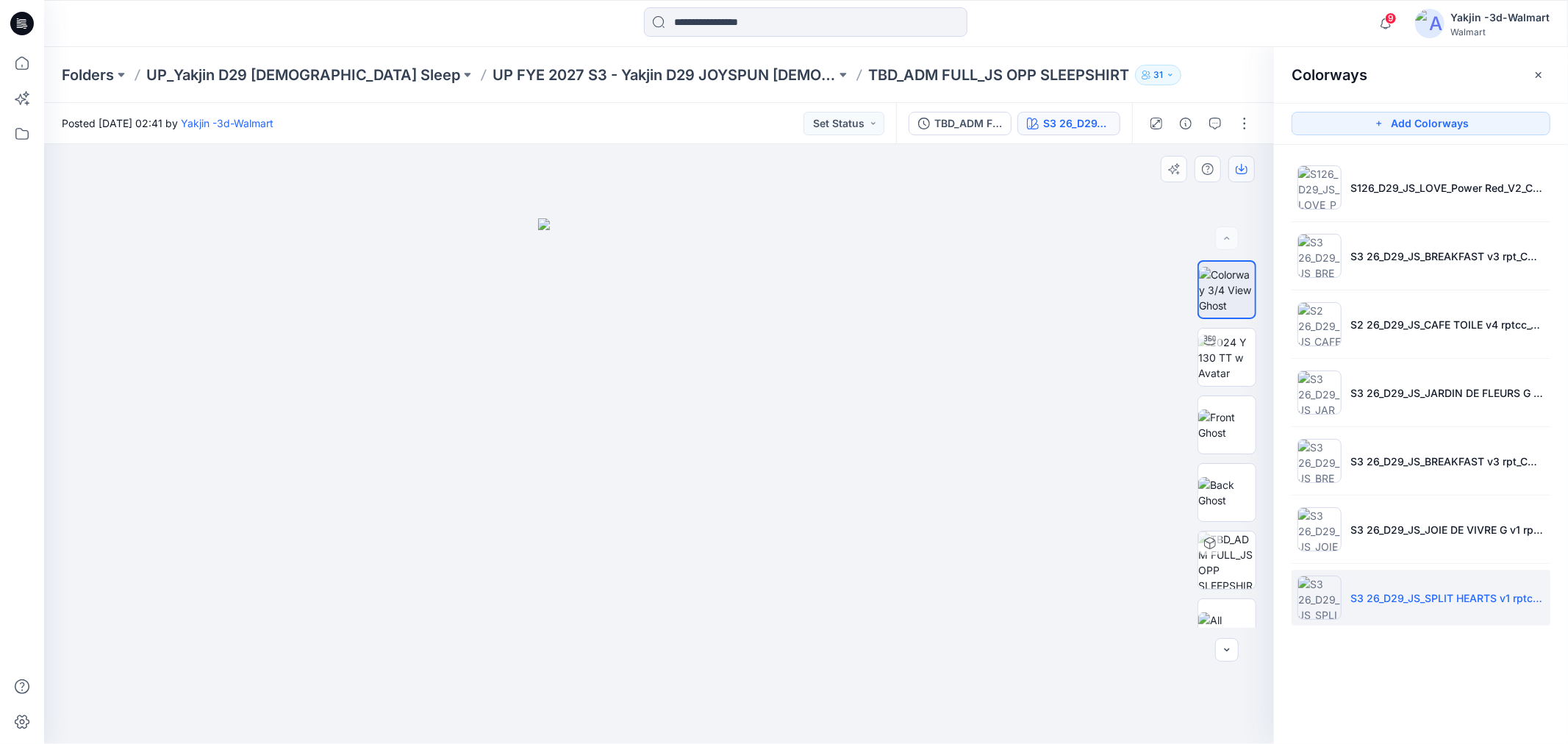
click at [1240, 167] on icon "button" at bounding box center [1242, 169] width 12 height 12
click at [1240, 166] on icon "button" at bounding box center [1242, 169] width 12 height 12
click at [1240, 167] on icon "button" at bounding box center [1242, 169] width 12 height 12
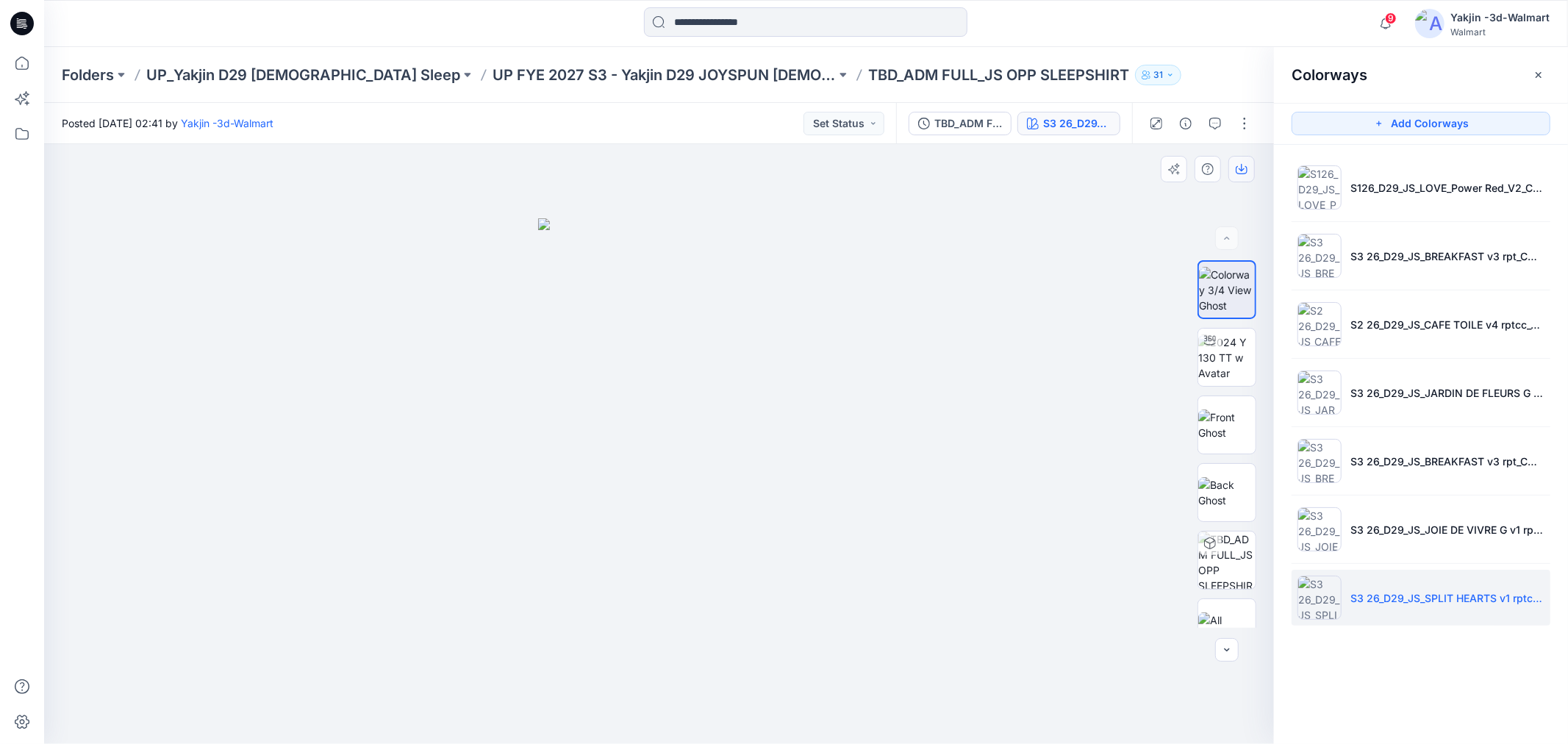
click at [1240, 167] on icon "button" at bounding box center [1242, 169] width 12 height 12
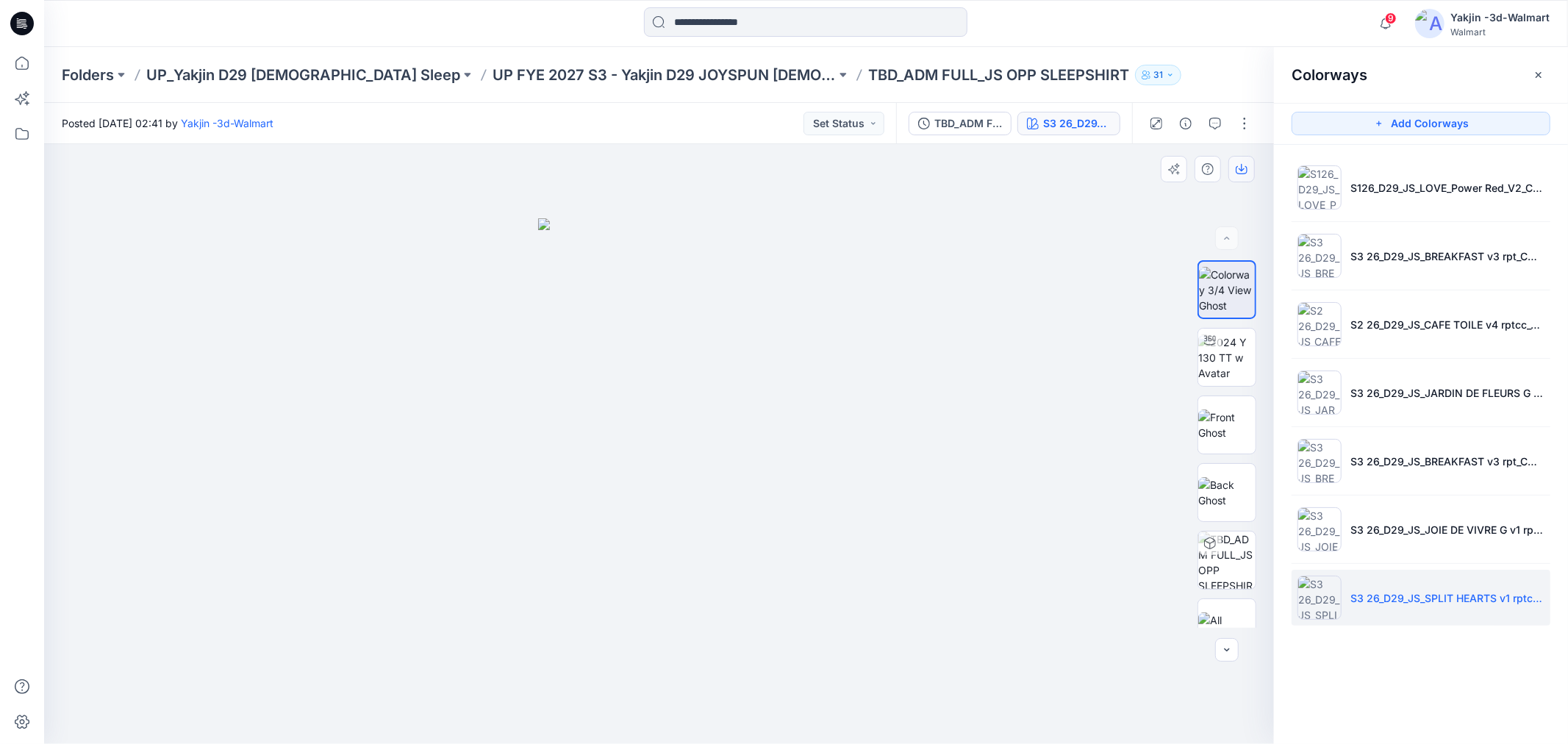
click at [1240, 166] on icon "button" at bounding box center [1242, 169] width 12 height 12
click at [1241, 165] on icon "button" at bounding box center [1241, 167] width 6 height 7
click at [1242, 171] on icon "button" at bounding box center [1242, 169] width 12 height 12
click at [1242, 171] on icon "button" at bounding box center [1241, 167] width 6 height 7
click at [1242, 170] on icon "button" at bounding box center [1242, 169] width 12 height 12
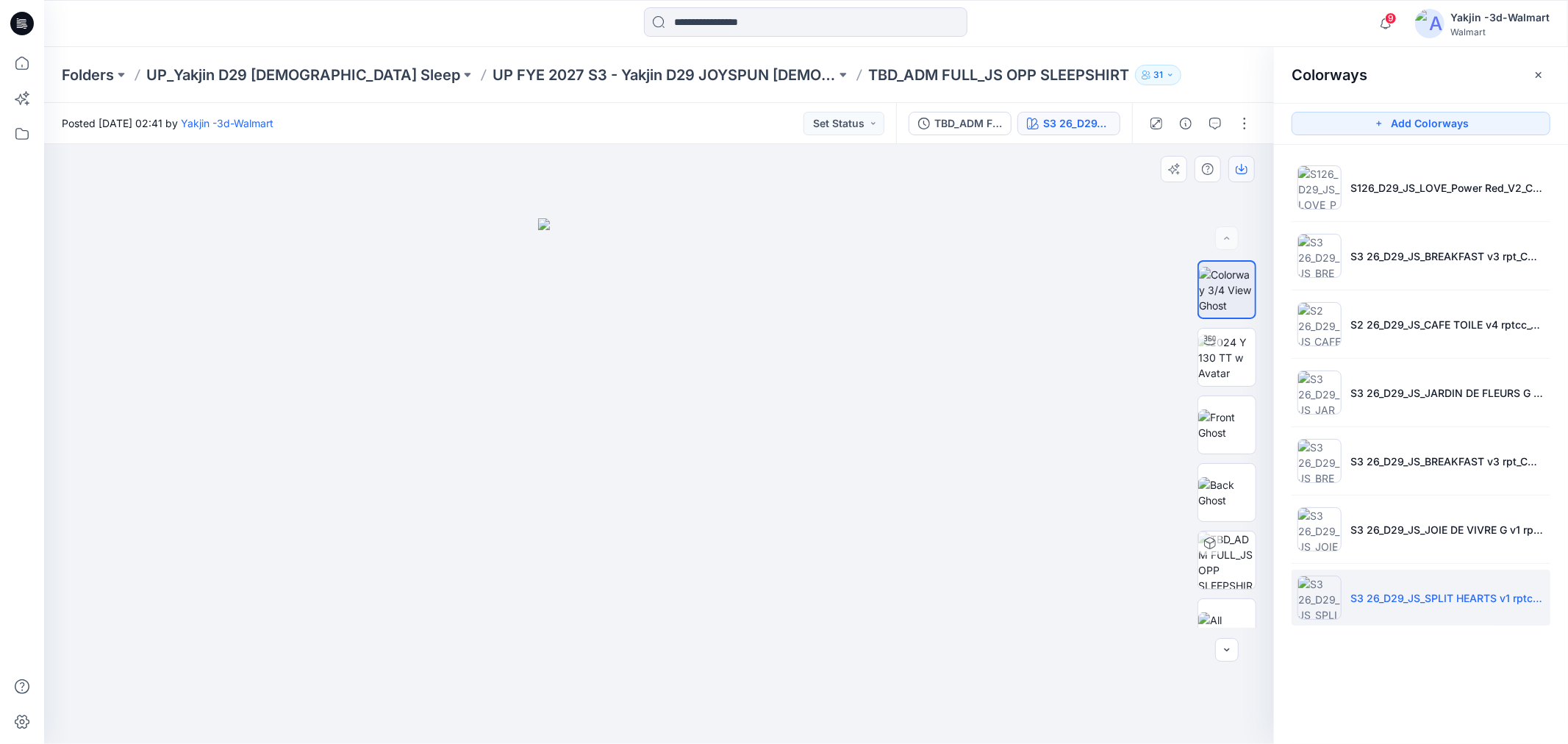
click at [1242, 169] on icon "button" at bounding box center [1242, 169] width 12 height 12
click at [1242, 167] on icon "button" at bounding box center [1242, 169] width 12 height 12
click at [967, 403] on div at bounding box center [659, 444] width 1230 height 600
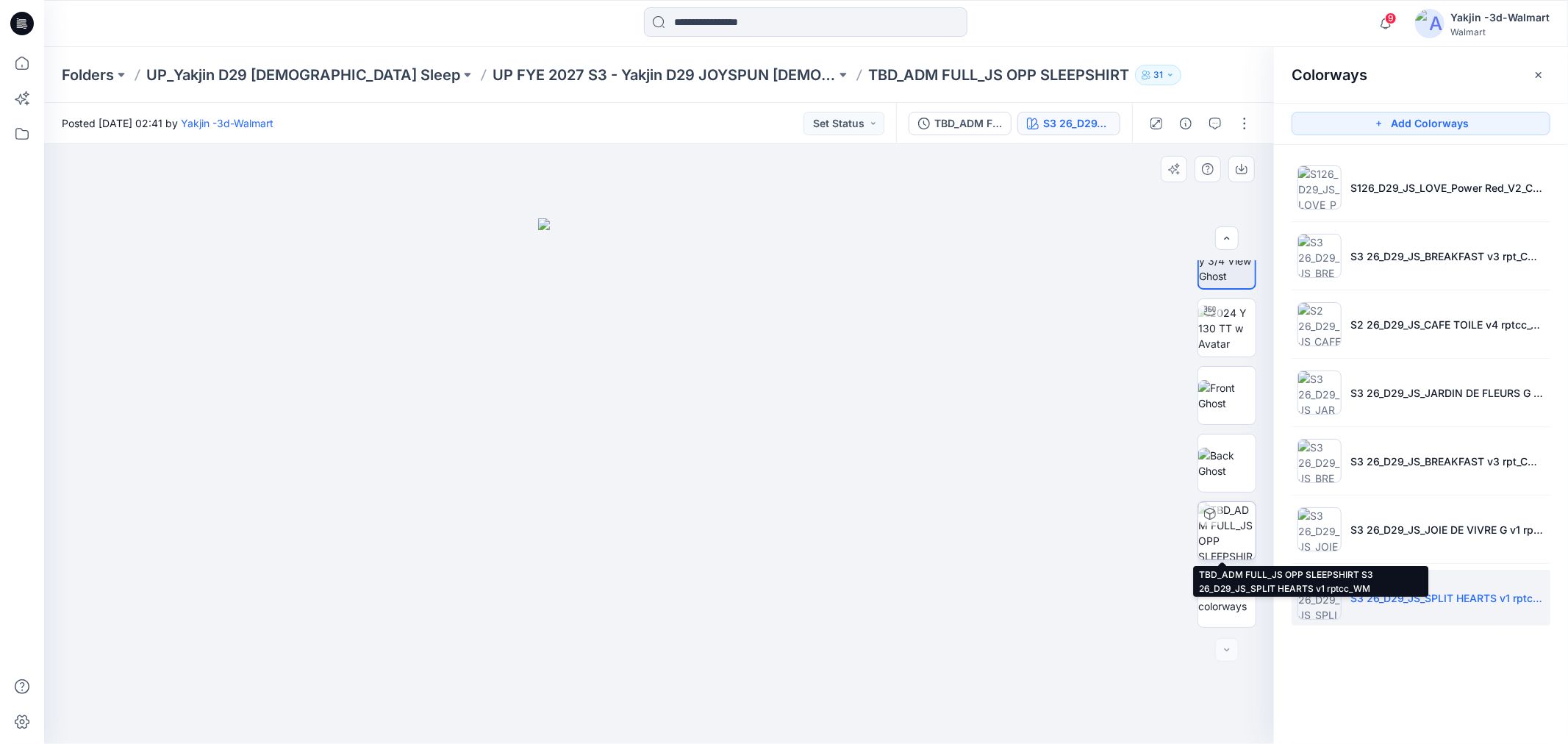
click at [1236, 535] on img at bounding box center [1227, 531] width 57 height 57
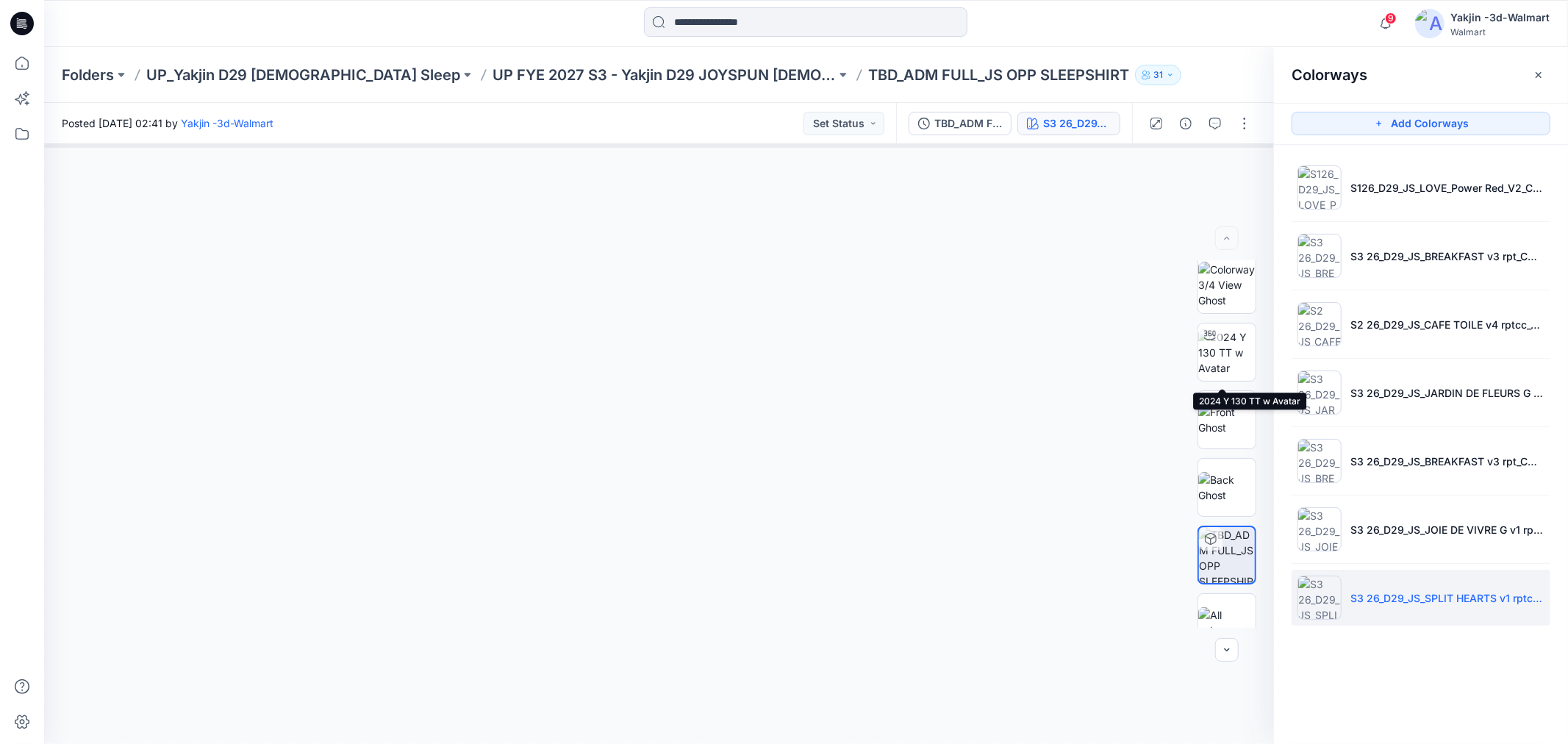
scroll to position [0, 0]
click at [1222, 294] on img at bounding box center [1227, 290] width 57 height 47
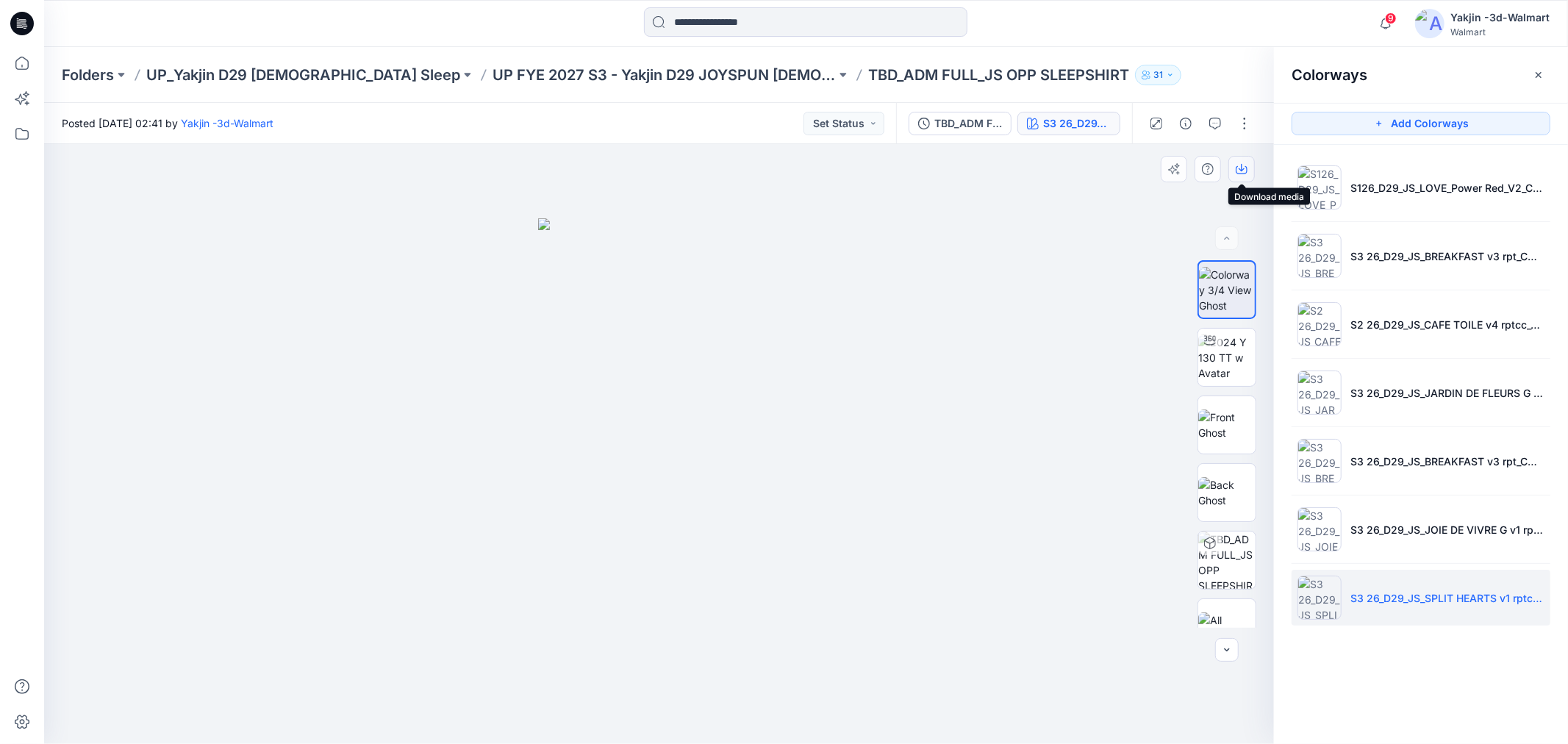
click at [1239, 167] on icon "button" at bounding box center [1242, 169] width 12 height 12
click at [1242, 167] on icon "button" at bounding box center [1242, 169] width 12 height 12
click at [1242, 166] on icon "button" at bounding box center [1242, 169] width 12 height 12
click at [1242, 535] on img at bounding box center [1319, 529] width 44 height 44
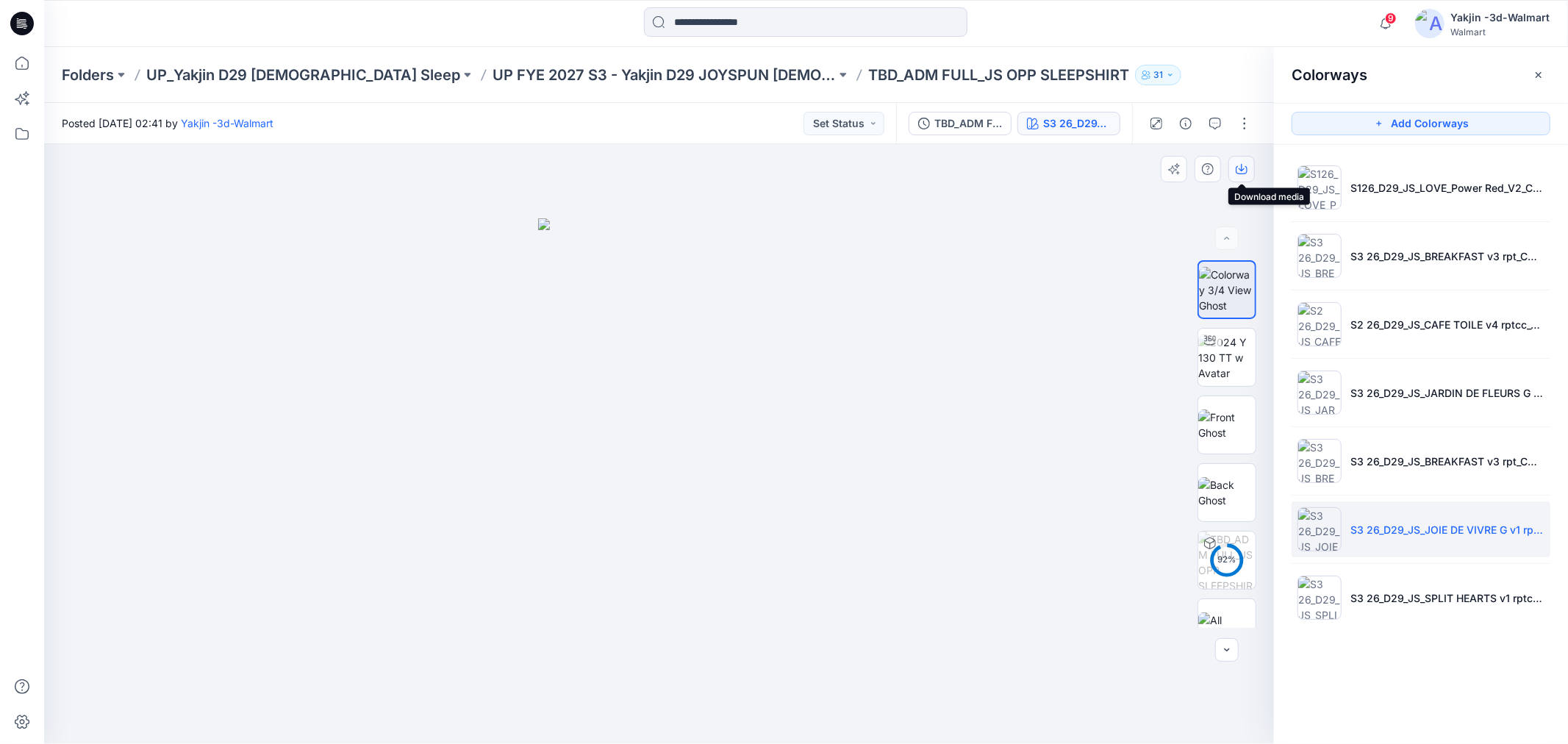
click at [1242, 165] on icon "button" at bounding box center [1242, 169] width 12 height 12
click at [1239, 167] on icon "button" at bounding box center [1242, 169] width 12 height 12
click at [1239, 169] on icon "button" at bounding box center [1242, 169] width 12 height 12
click at [1239, 169] on icon "button" at bounding box center [1241, 167] width 6 height 7
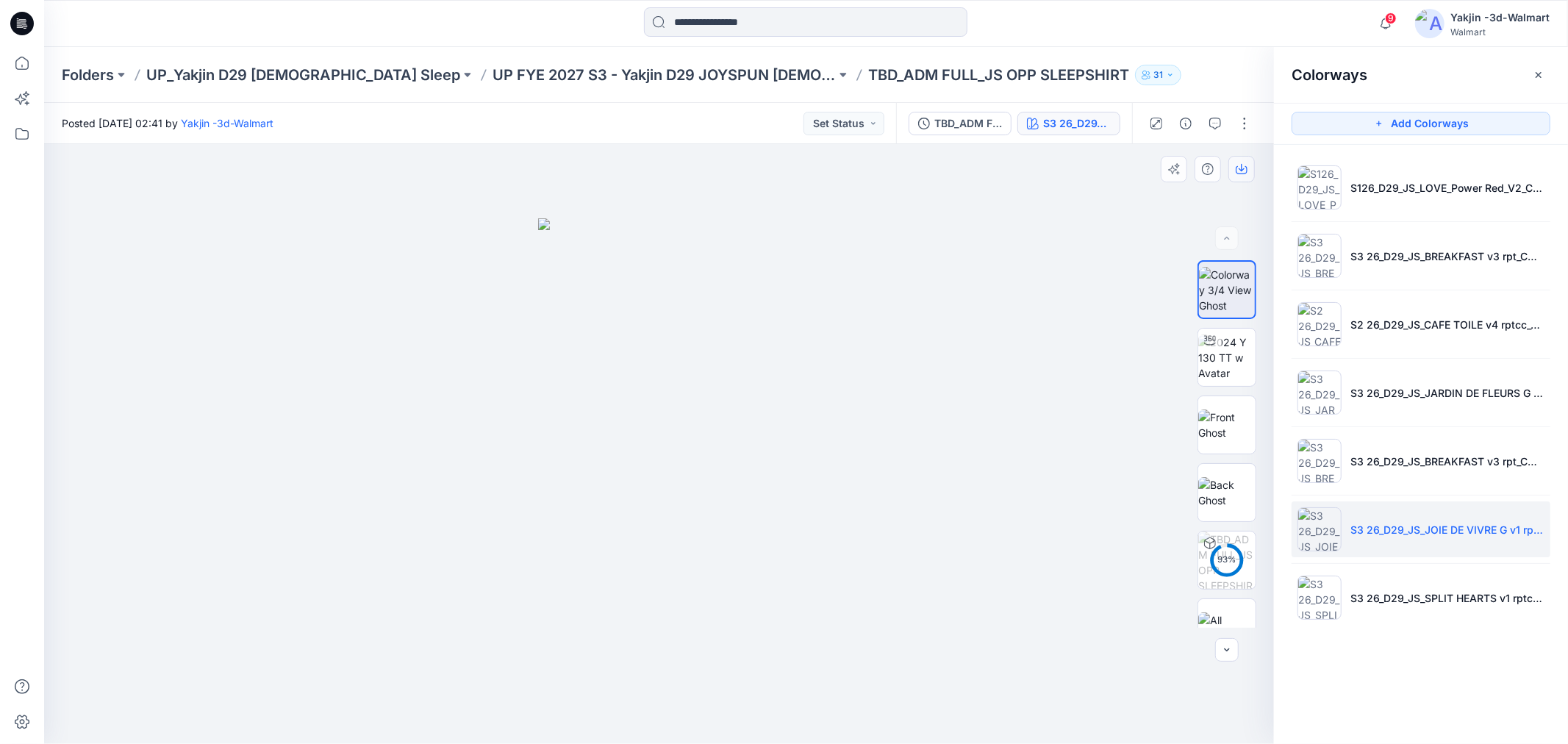
click at [1241, 169] on icon "button" at bounding box center [1241, 167] width 6 height 7
drag, startPoint x: 619, startPoint y: 336, endPoint x: 825, endPoint y: 211, distance: 241.0
click at [620, 336] on img at bounding box center [659, 481] width 242 height 526
drag, startPoint x: 1100, startPoint y: 250, endPoint x: 1120, endPoint y: 238, distance: 23.3
click at [1104, 247] on div at bounding box center [659, 444] width 1230 height 600
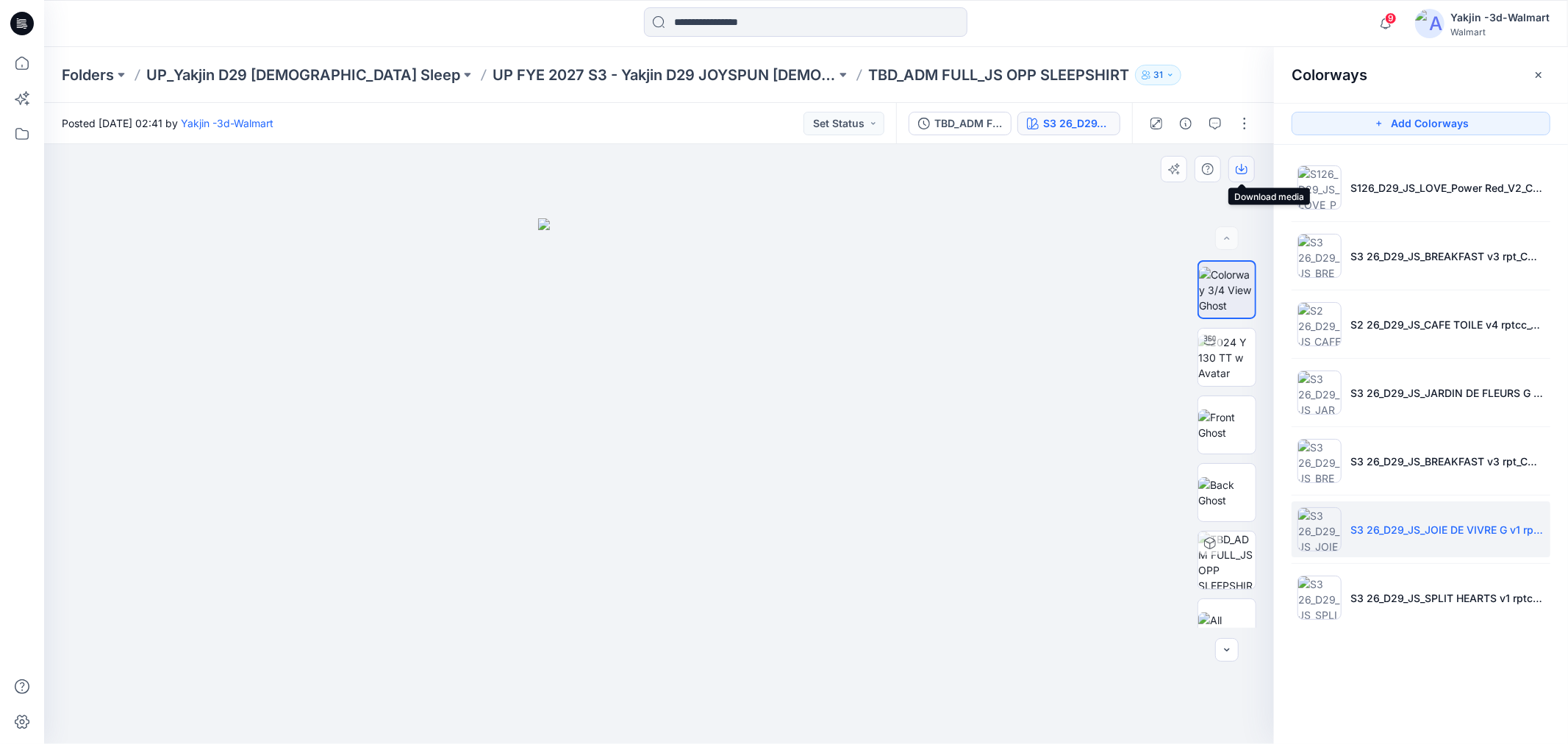
click at [1240, 172] on icon "button" at bounding box center [1242, 169] width 12 height 12
click at [1242, 567] on img at bounding box center [1319, 597] width 44 height 44
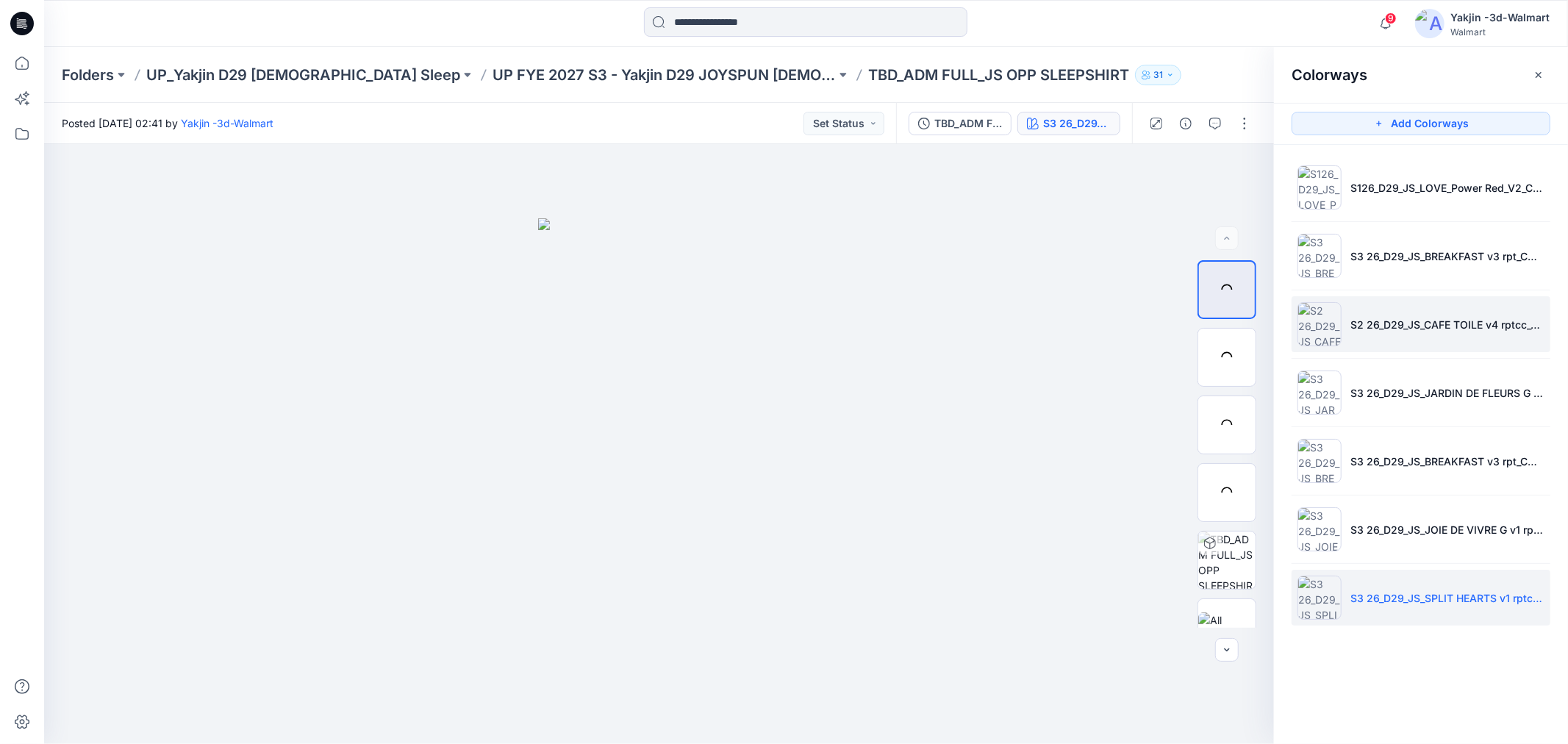
click at [1242, 325] on img at bounding box center [1319, 324] width 44 height 44
